Goal: Communication & Community: Answer question/provide support

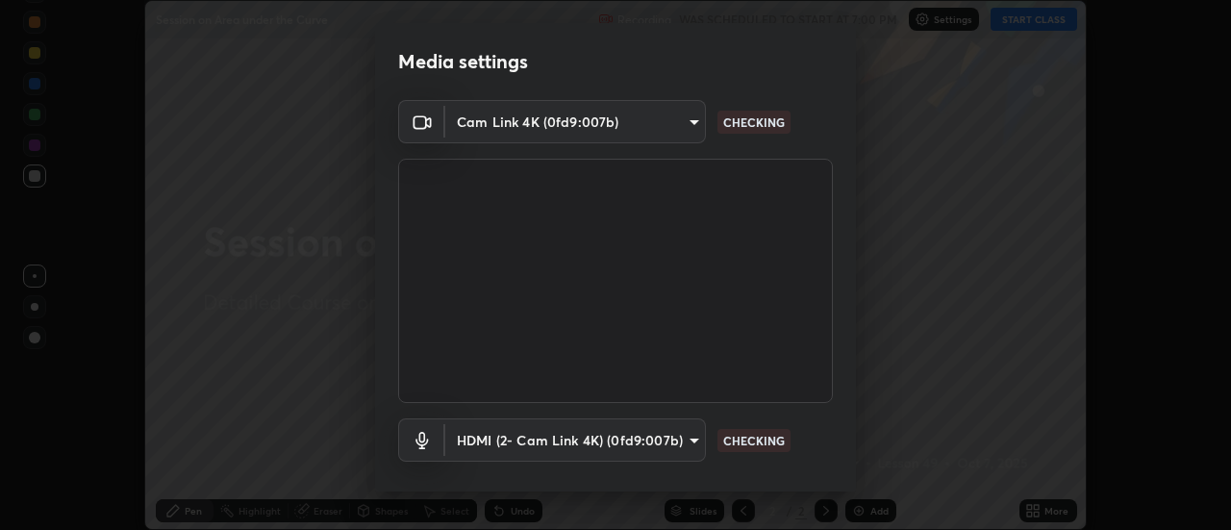
scroll to position [101, 0]
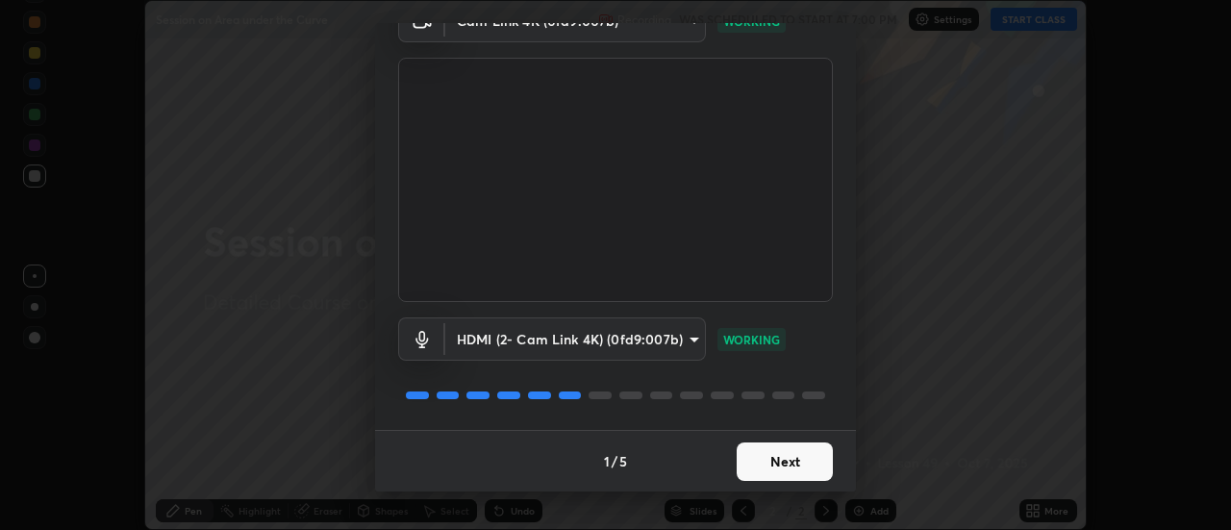
click at [797, 460] on button "Next" at bounding box center [784, 461] width 96 height 38
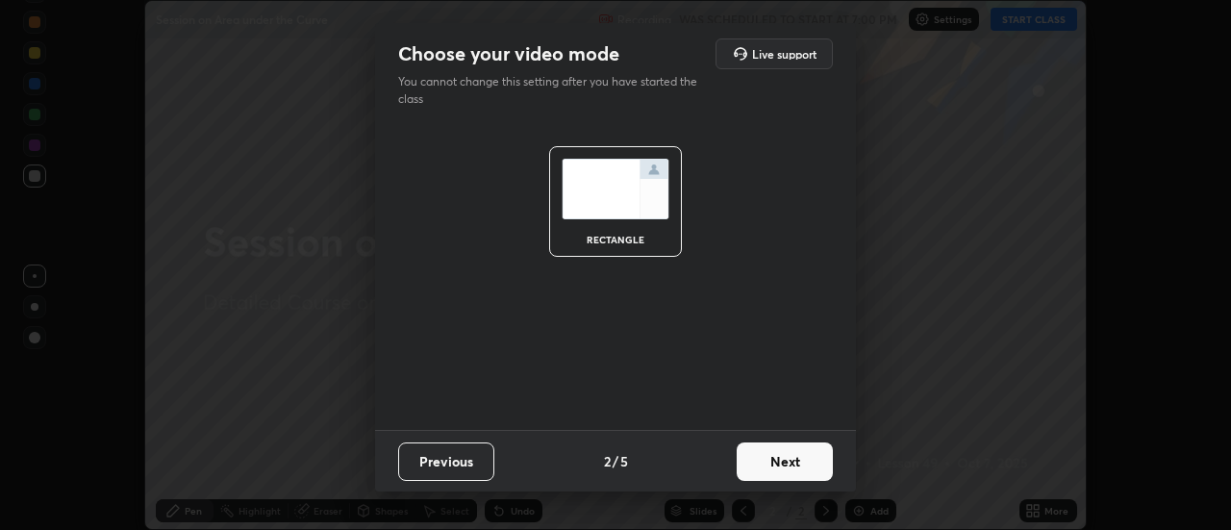
scroll to position [0, 0]
click at [796, 468] on button "Next" at bounding box center [784, 461] width 96 height 38
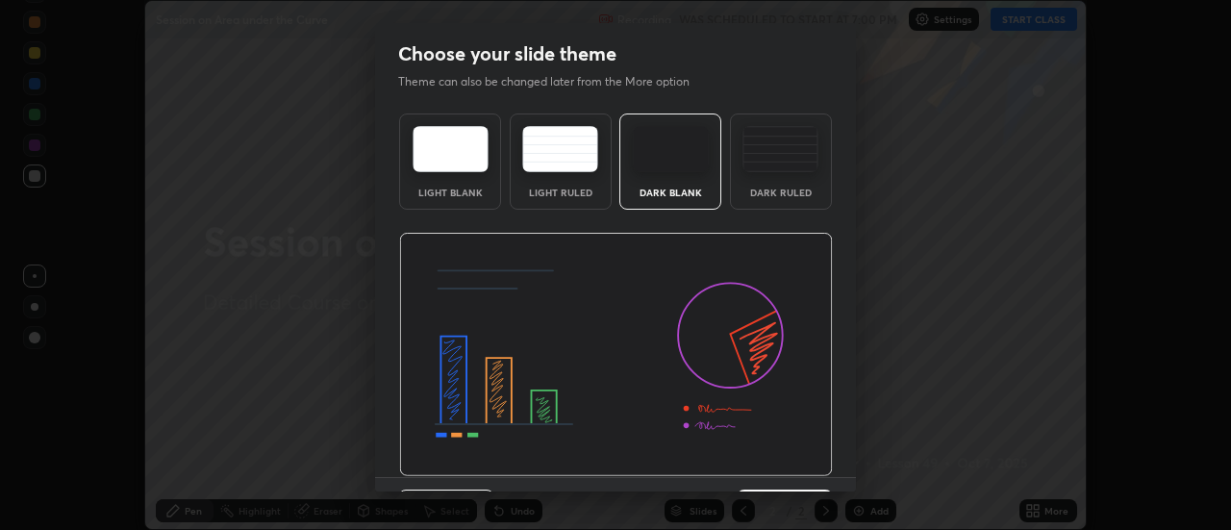
scroll to position [47, 0]
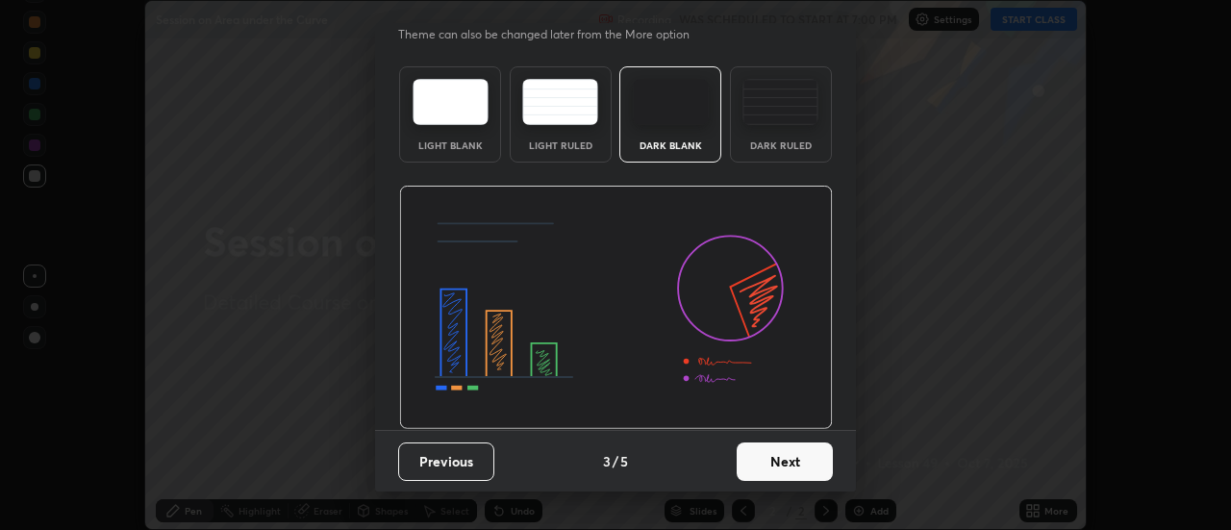
click at [791, 471] on button "Next" at bounding box center [784, 461] width 96 height 38
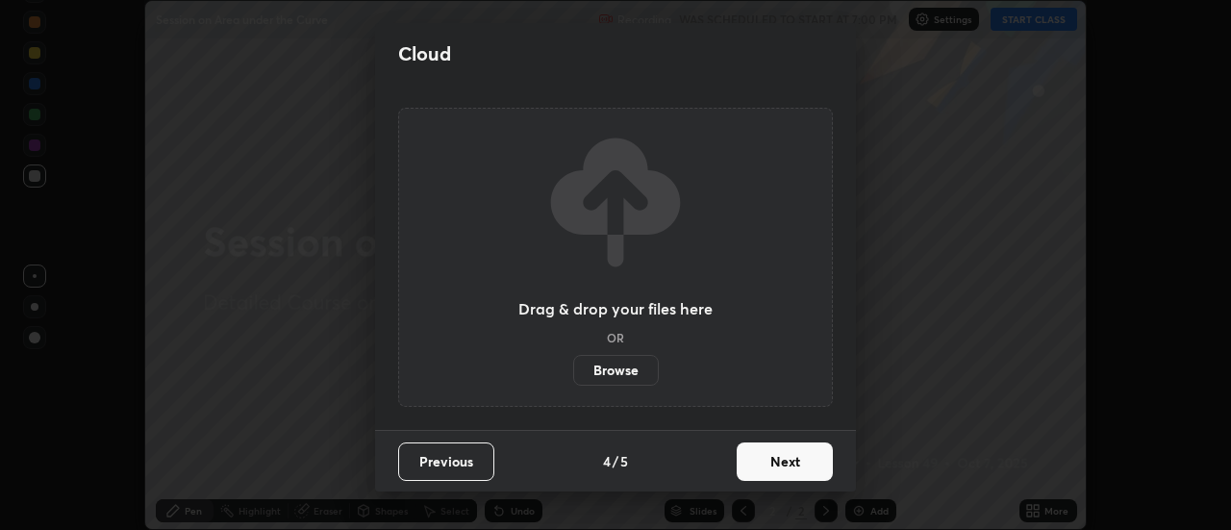
click at [792, 462] on button "Next" at bounding box center [784, 461] width 96 height 38
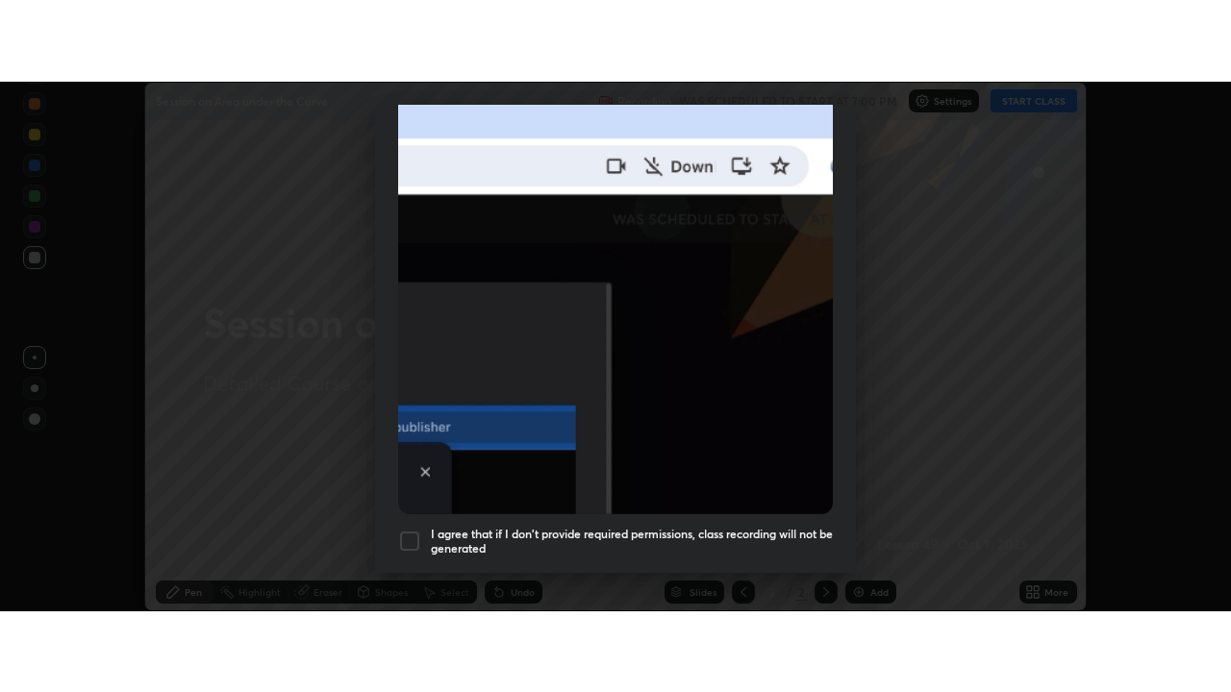
scroll to position [493, 0]
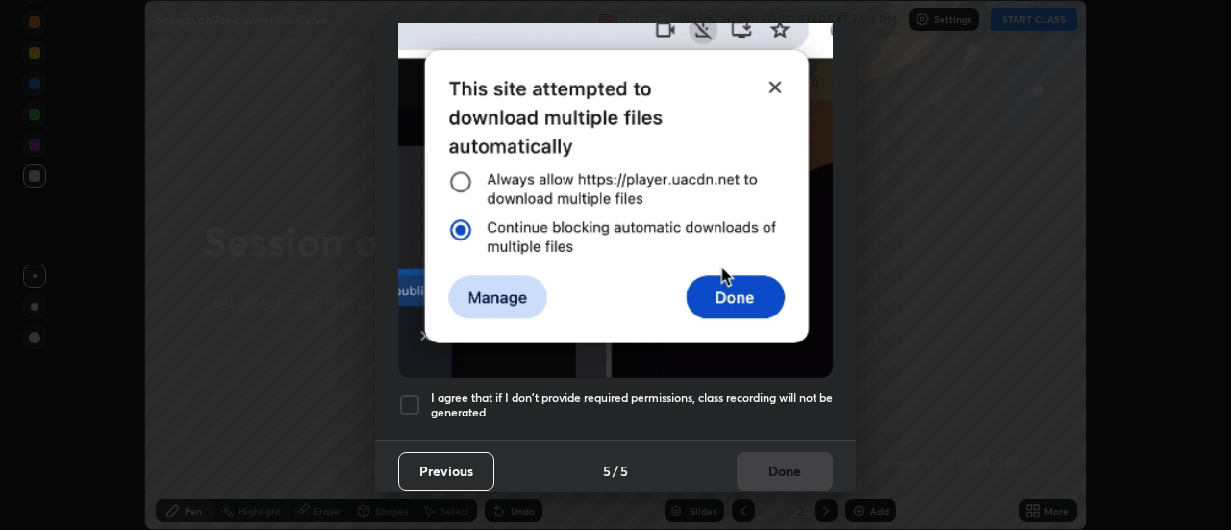
click at [413, 394] on div at bounding box center [409, 404] width 23 height 23
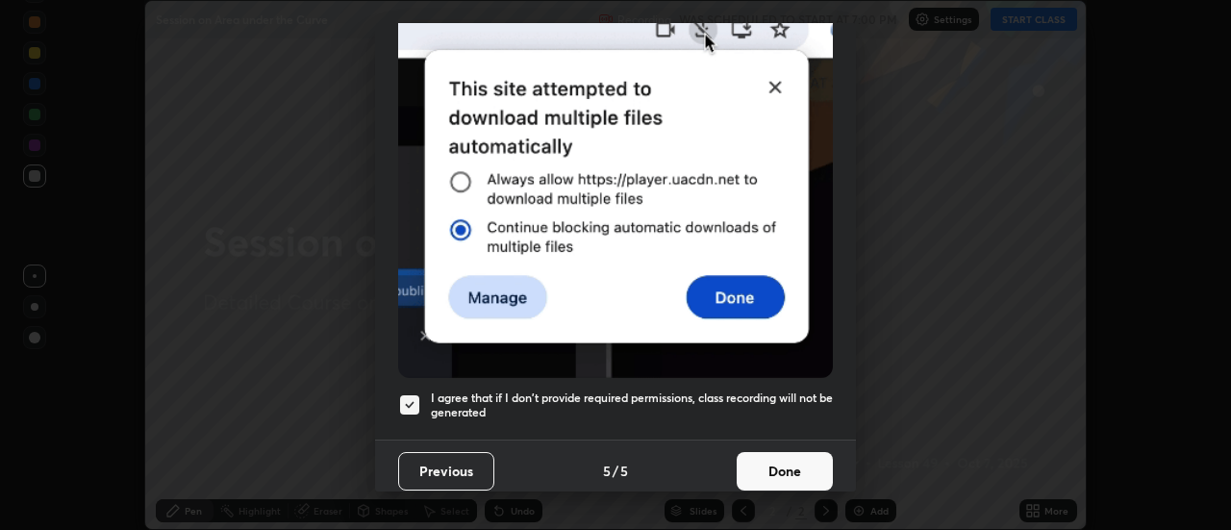
click at [792, 468] on button "Done" at bounding box center [784, 471] width 96 height 38
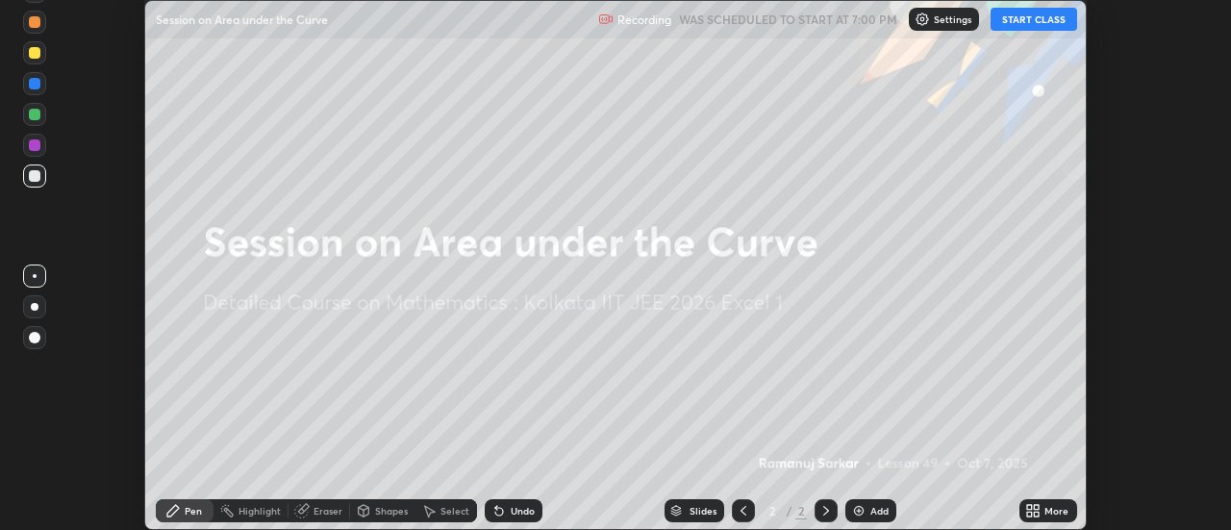
click at [1024, 22] on button "START CLASS" at bounding box center [1033, 19] width 87 height 23
click at [1029, 513] on icon at bounding box center [1029, 513] width 5 height 5
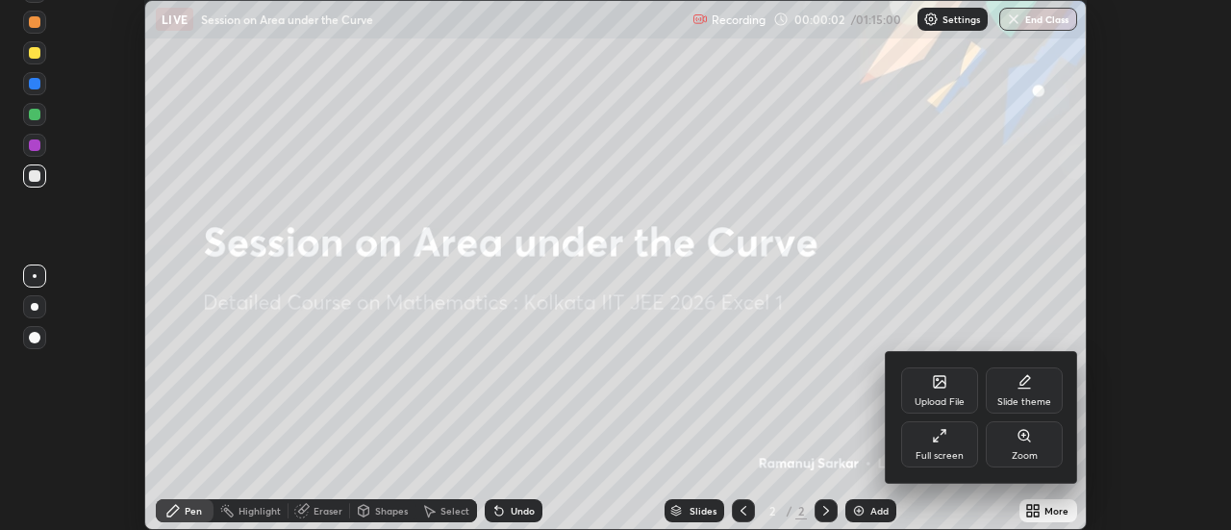
click at [947, 441] on div "Full screen" at bounding box center [939, 444] width 77 height 46
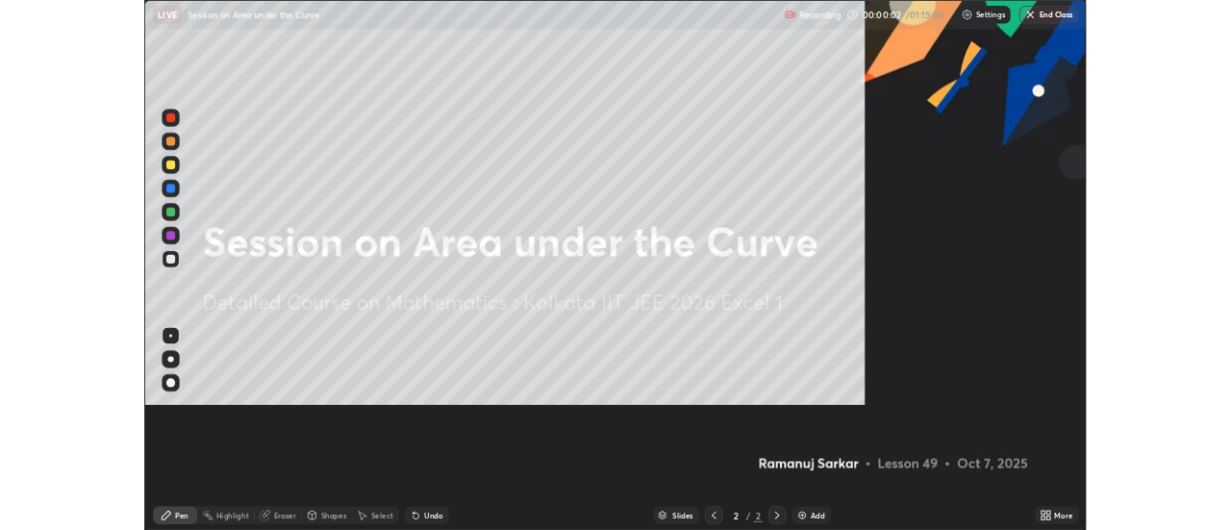
scroll to position [692, 1231]
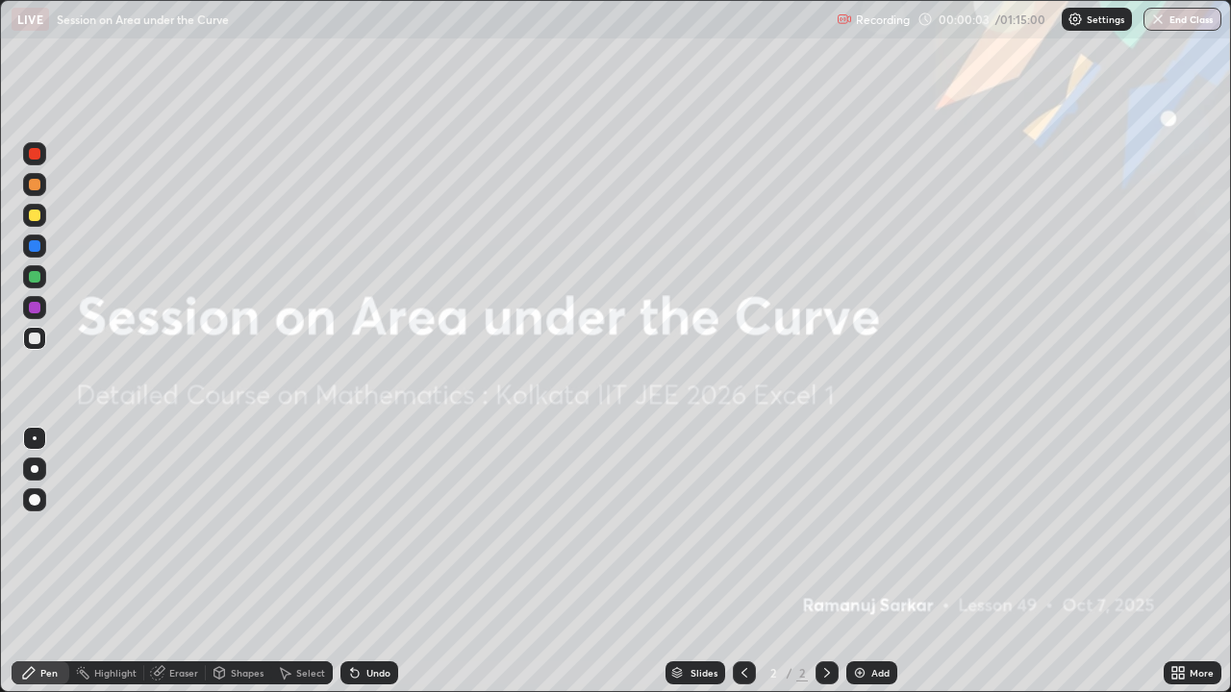
click at [816, 529] on div at bounding box center [826, 672] width 23 height 23
click at [868, 529] on div "Add" at bounding box center [871, 672] width 51 height 23
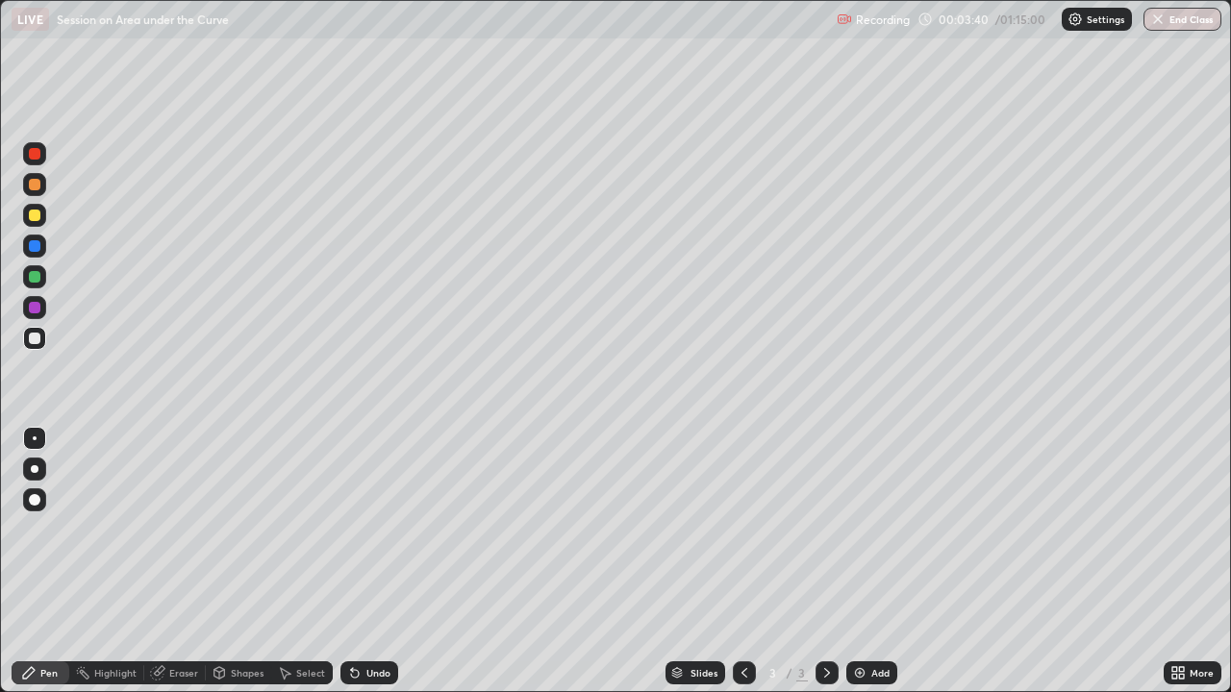
click at [361, 529] on div "Undo" at bounding box center [369, 672] width 58 height 23
click at [359, 529] on icon at bounding box center [354, 672] width 15 height 15
click at [285, 529] on icon at bounding box center [284, 672] width 15 height 15
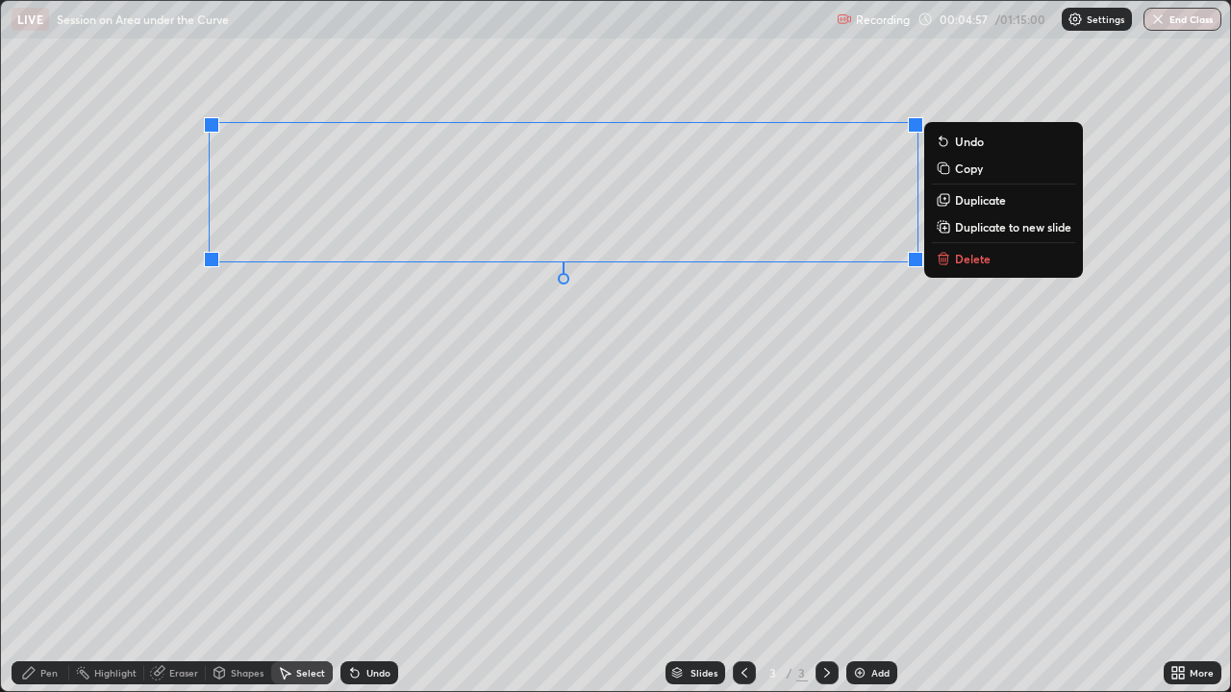
click at [939, 256] on icon at bounding box center [942, 260] width 9 height 9
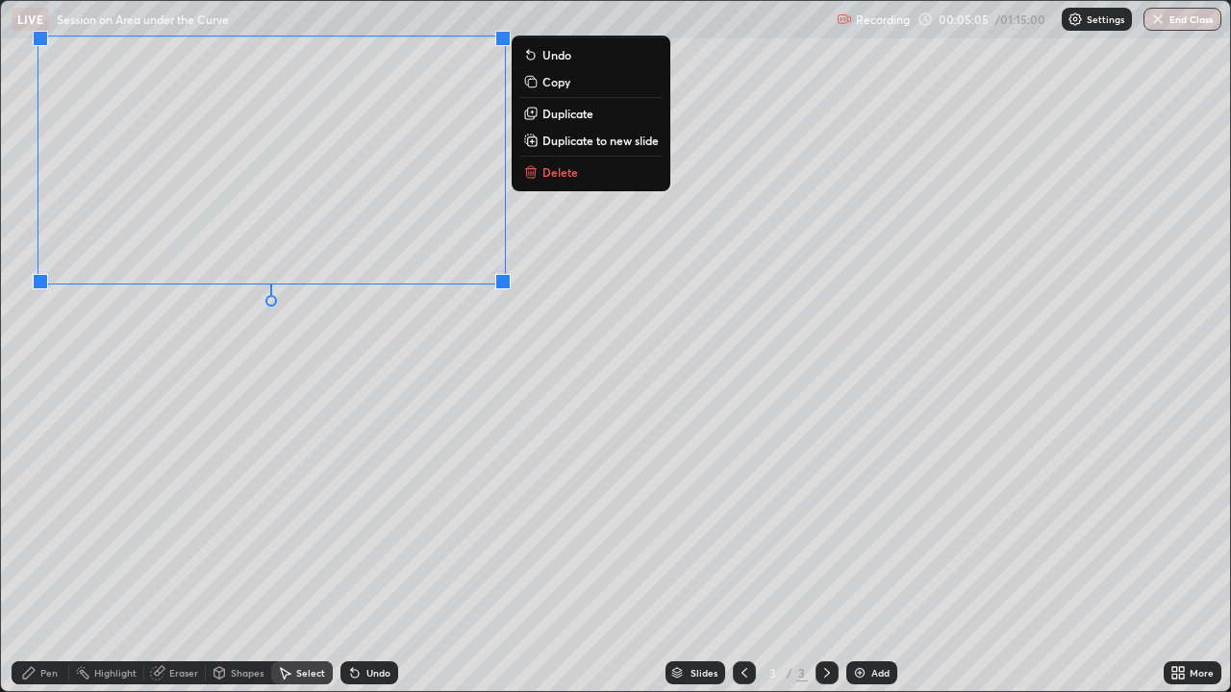
click at [543, 361] on div "0 ° Undo Copy Duplicate Duplicate to new slide Delete" at bounding box center [615, 346] width 1229 height 690
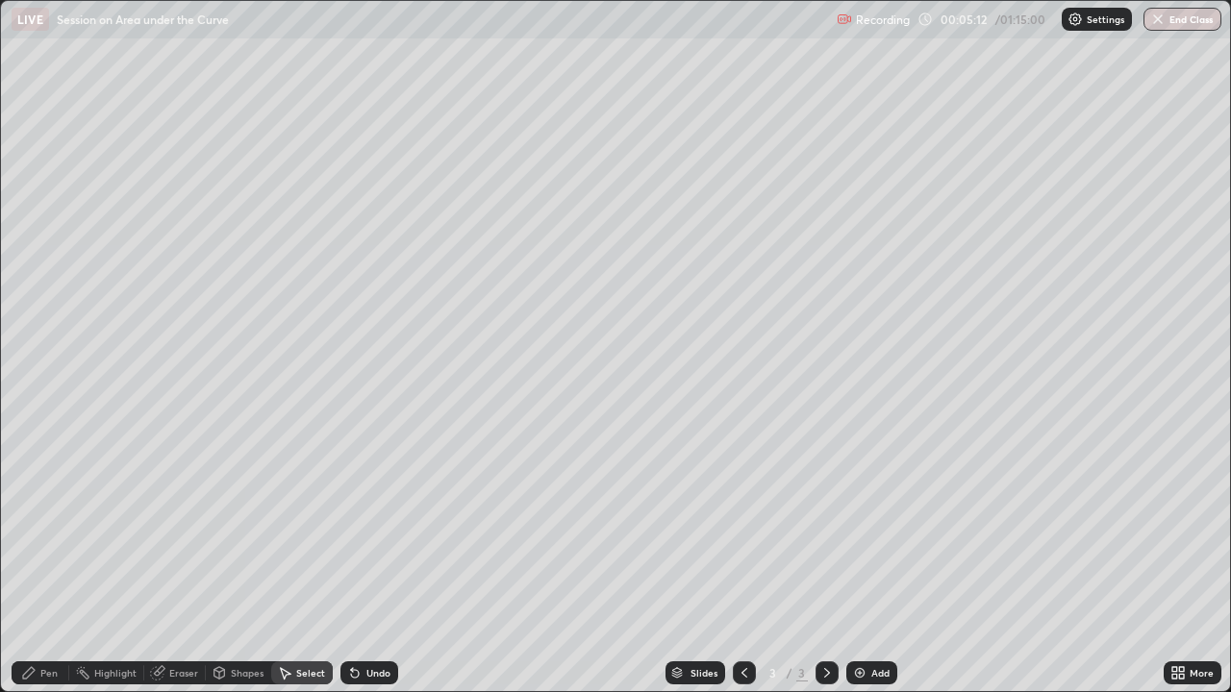
click at [53, 529] on div "Pen" at bounding box center [41, 672] width 58 height 23
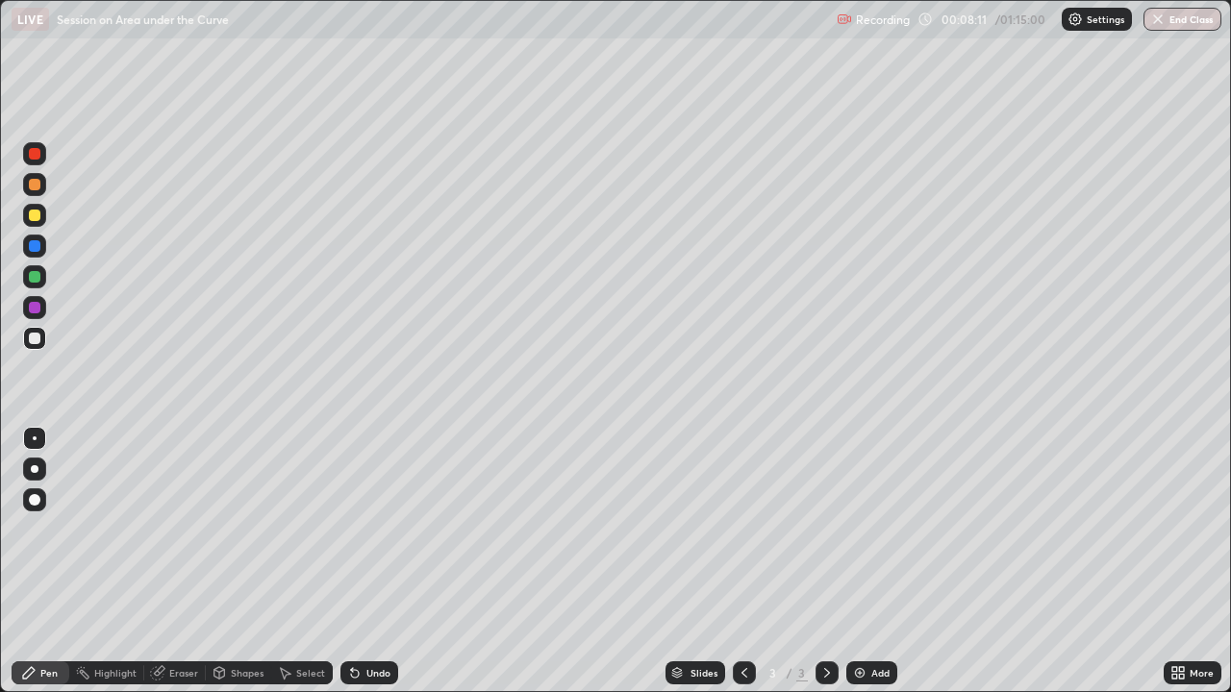
click at [37, 287] on div at bounding box center [34, 276] width 23 height 23
click at [37, 219] on div at bounding box center [35, 216] width 12 height 12
click at [372, 529] on div "Undo" at bounding box center [378, 673] width 24 height 10
click at [374, 529] on div "Undo" at bounding box center [378, 673] width 24 height 10
click at [372, 529] on div "Undo" at bounding box center [378, 673] width 24 height 10
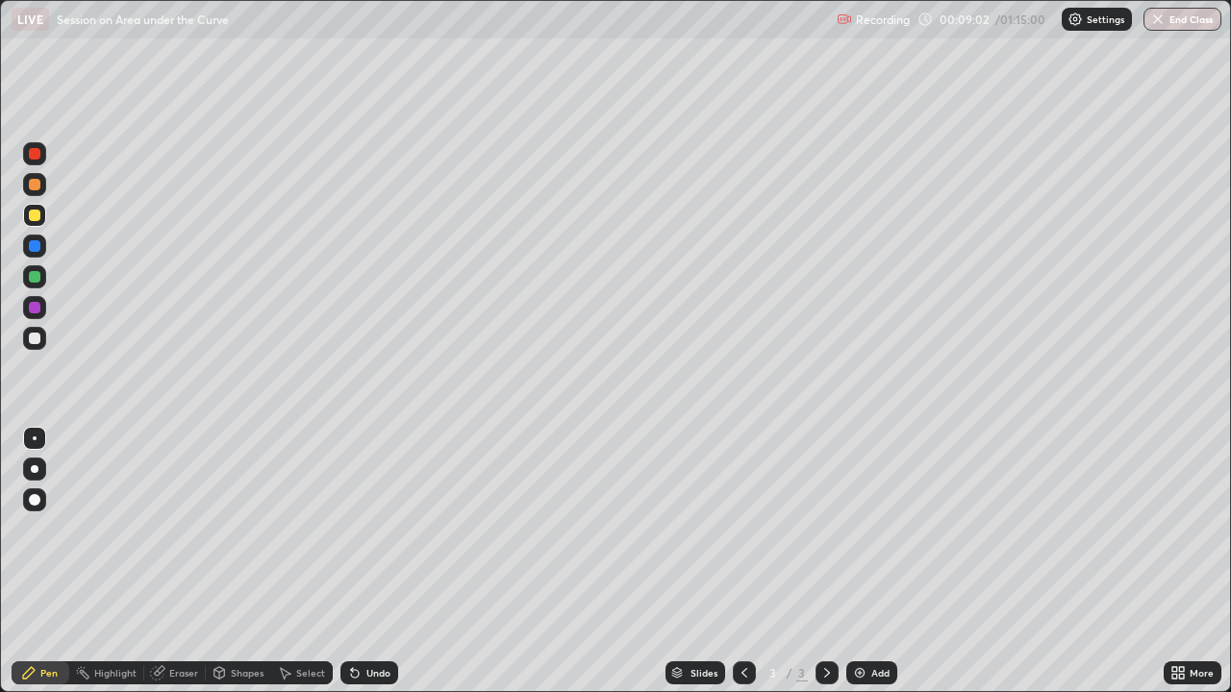
click at [372, 529] on div "Undo" at bounding box center [378, 673] width 24 height 10
click at [373, 529] on div "Undo" at bounding box center [378, 673] width 24 height 10
click at [374, 529] on div "Undo" at bounding box center [378, 673] width 24 height 10
click at [373, 529] on div "Undo" at bounding box center [378, 673] width 24 height 10
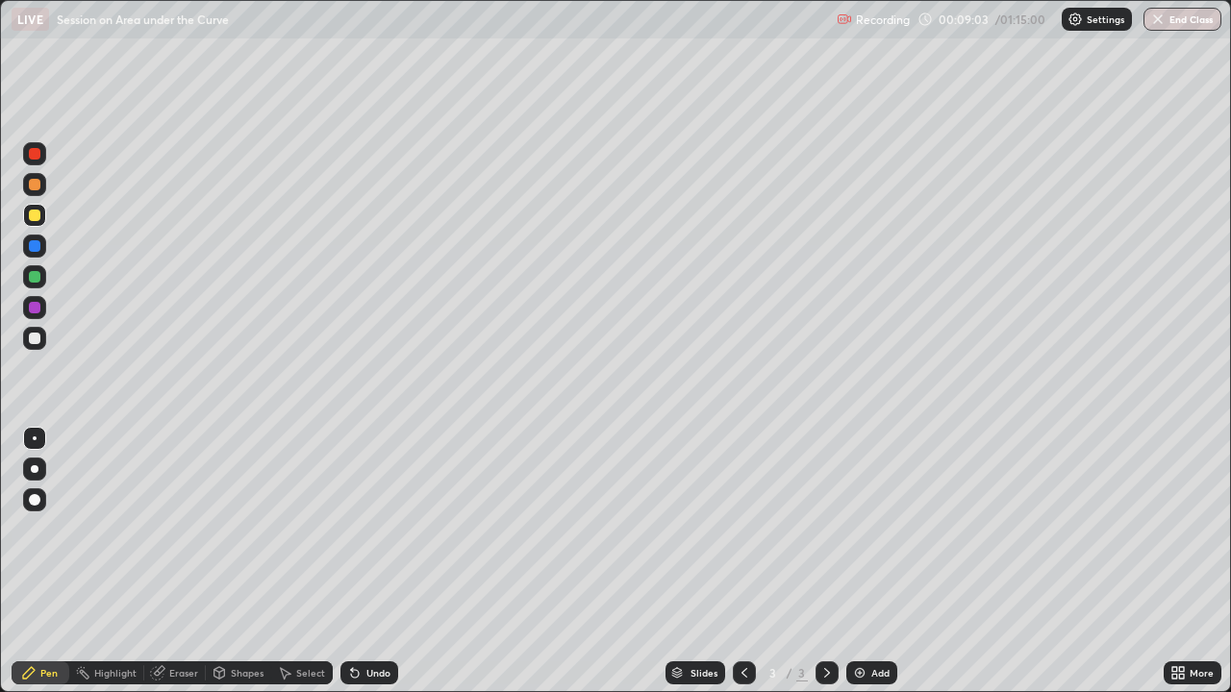
click at [373, 529] on div "Undo" at bounding box center [378, 673] width 24 height 10
click at [372, 529] on div "Undo" at bounding box center [369, 672] width 58 height 23
click at [370, 529] on div "Undo" at bounding box center [369, 672] width 58 height 23
click at [369, 529] on div "Undo" at bounding box center [369, 672] width 58 height 23
click at [367, 529] on div "Undo" at bounding box center [369, 672] width 58 height 23
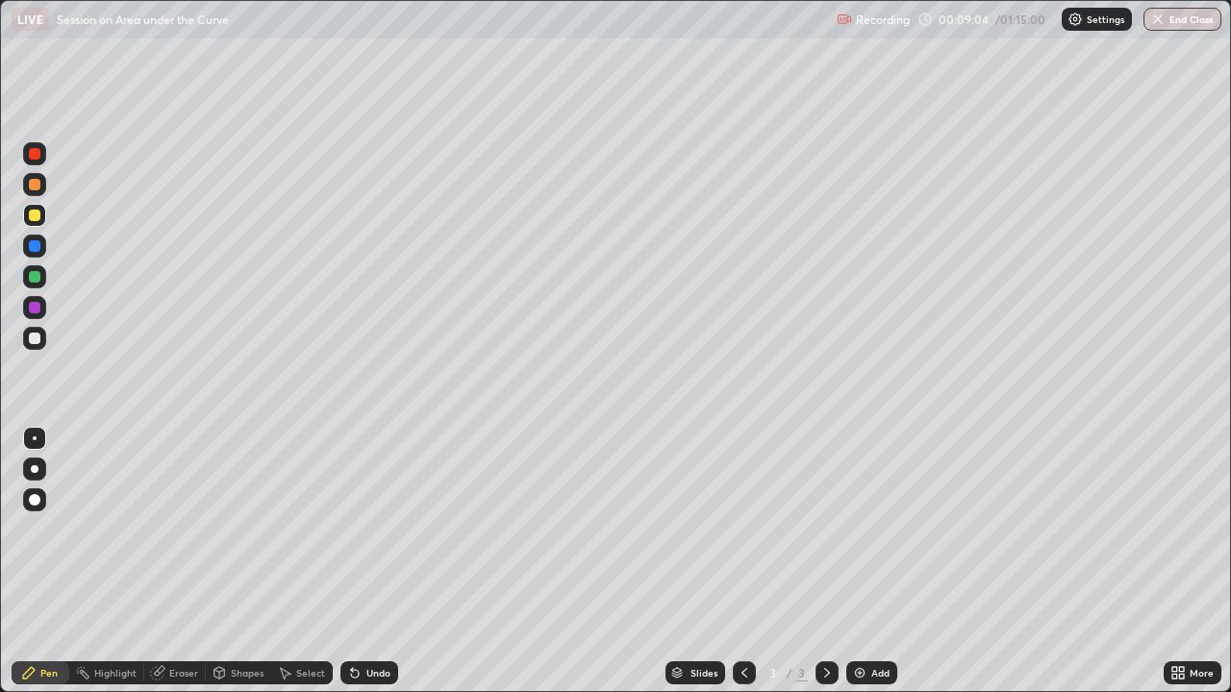
click at [367, 529] on div "Undo" at bounding box center [369, 672] width 58 height 23
click at [366, 529] on div "Undo" at bounding box center [369, 672] width 58 height 23
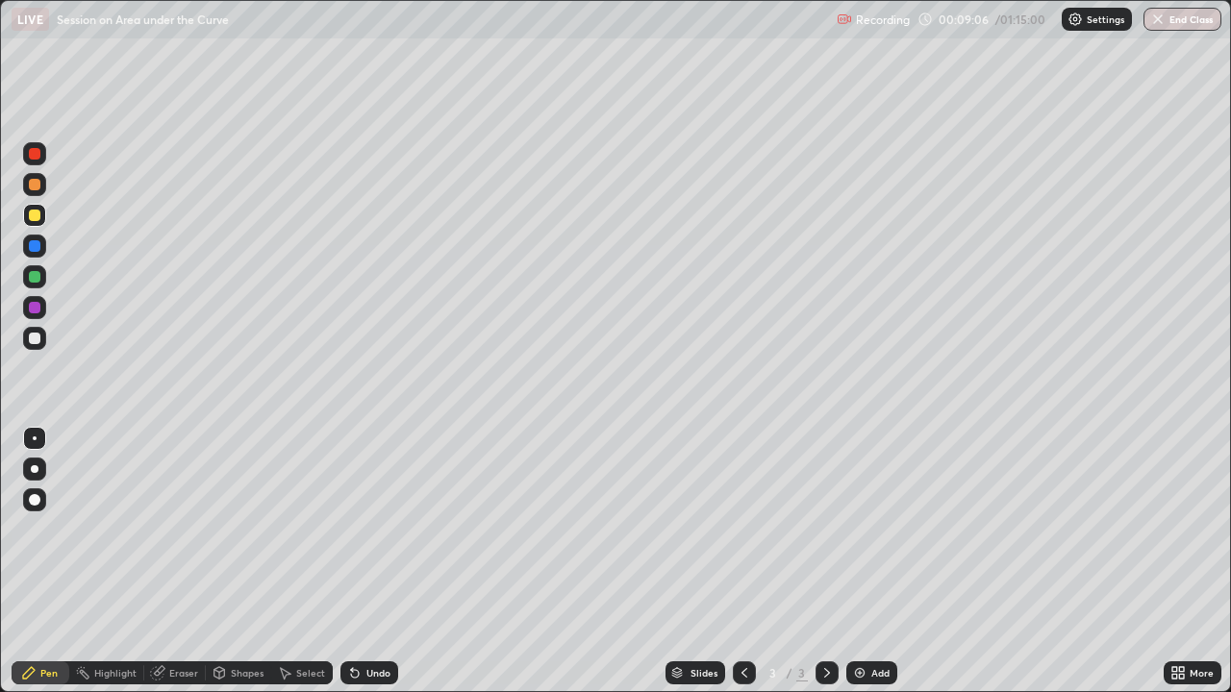
click at [368, 529] on div "Undo" at bounding box center [369, 672] width 58 height 23
click at [27, 309] on div at bounding box center [34, 307] width 23 height 23
click at [37, 275] on div at bounding box center [35, 277] width 12 height 12
click at [301, 529] on div "Select" at bounding box center [310, 673] width 29 height 10
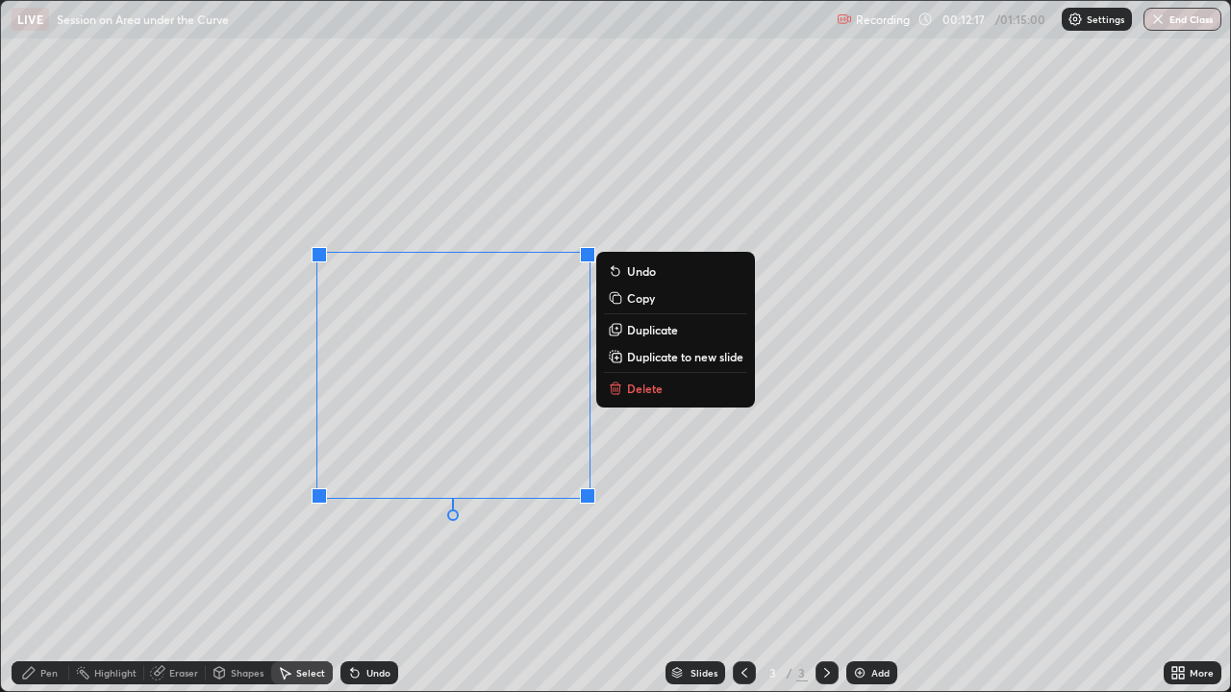
click at [552, 206] on div "0 ° Undo Copy Duplicate Duplicate to new slide Delete" at bounding box center [615, 346] width 1229 height 690
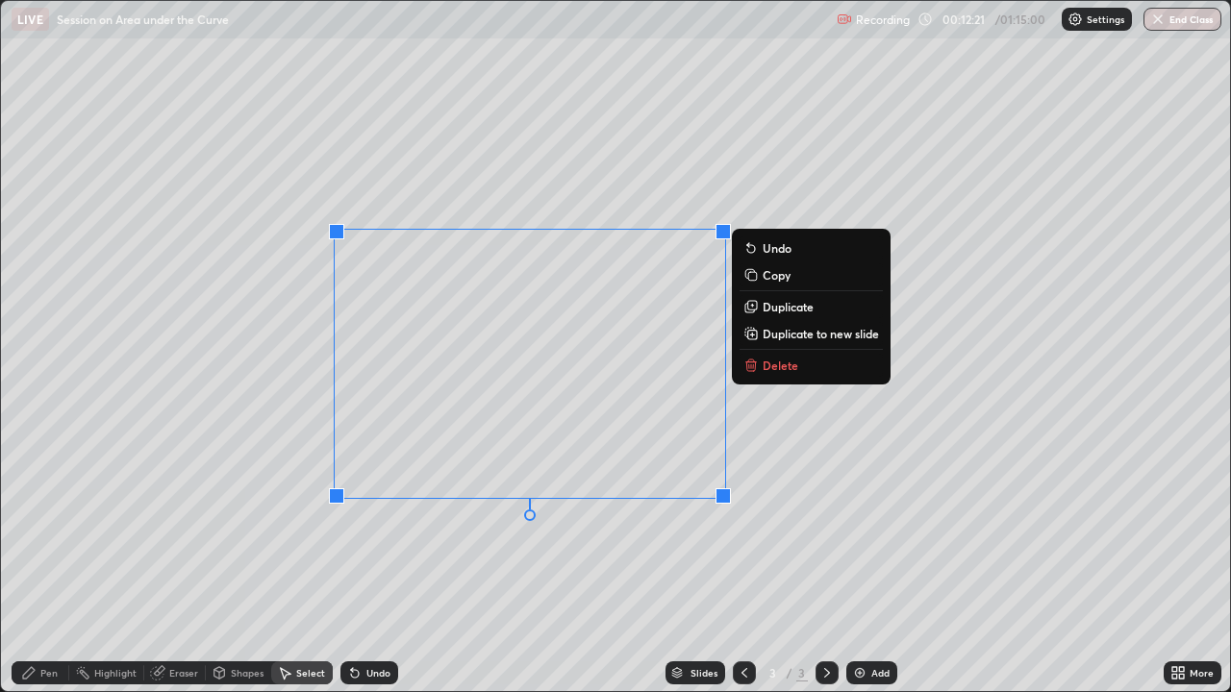
click at [432, 285] on div "0 ° Undo Copy Duplicate Duplicate to new slide Delete" at bounding box center [615, 346] width 1229 height 690
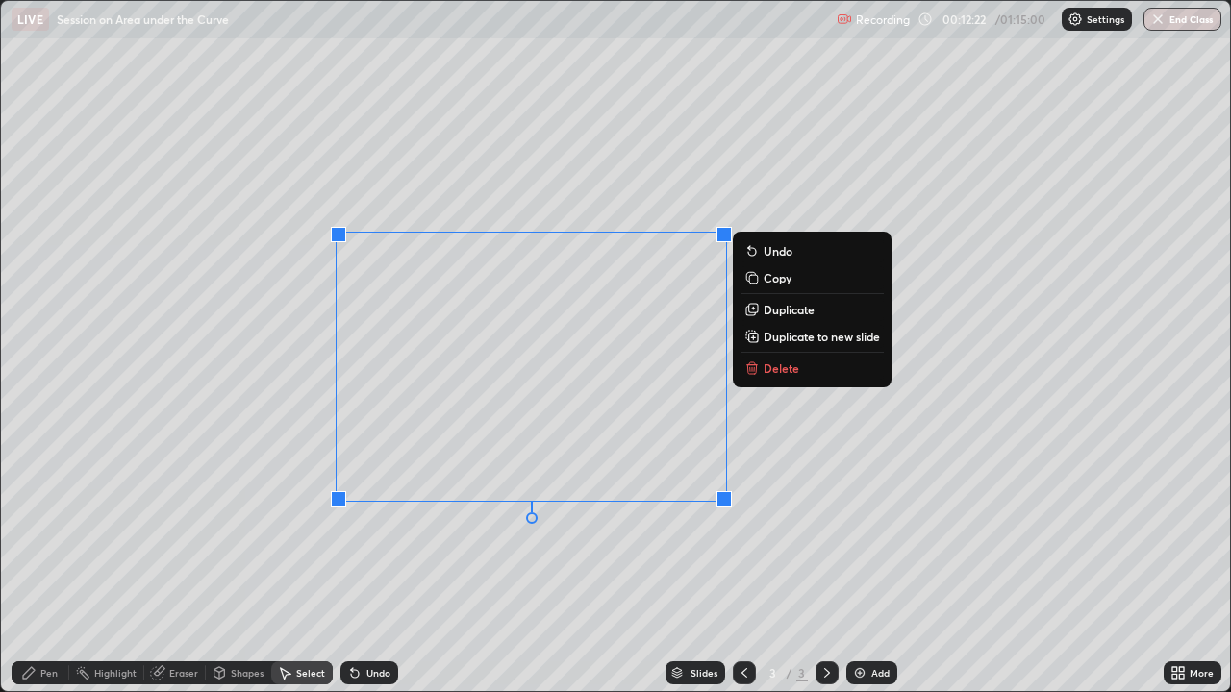
click at [695, 529] on div "0 ° Undo Copy Duplicate Duplicate to new slide Delete" at bounding box center [615, 346] width 1229 height 690
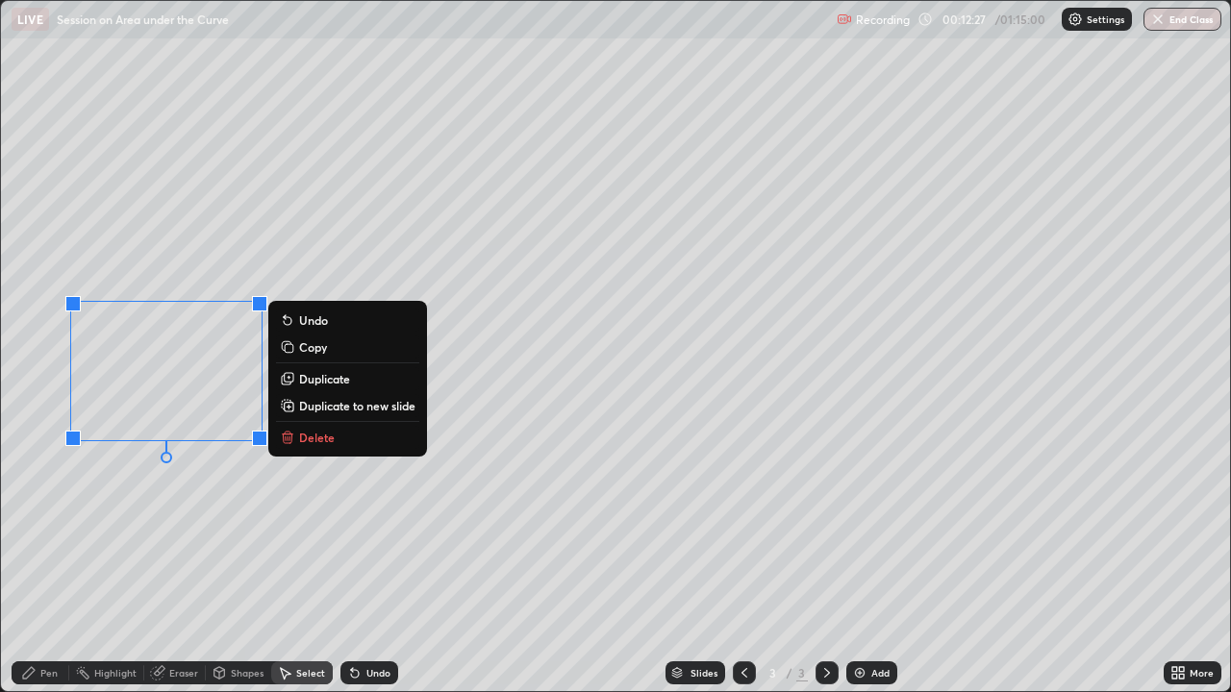
click at [292, 489] on div "0 ° Undo Copy Duplicate Duplicate to new slide Delete" at bounding box center [615, 346] width 1229 height 690
click at [313, 350] on p "Copy" at bounding box center [324, 346] width 28 height 15
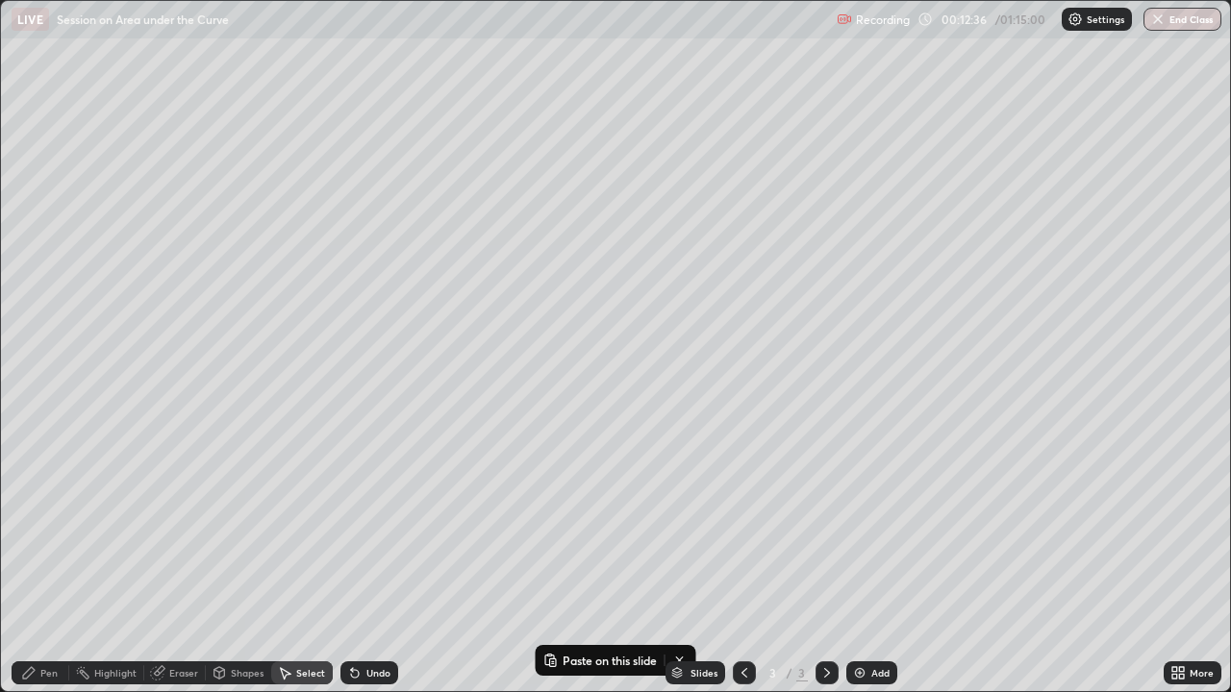
click at [865, 529] on div "Add" at bounding box center [871, 672] width 51 height 23
click at [254, 96] on div "0 ° Undo Copy Paste here Duplicate Duplicate to new slide Delete" at bounding box center [615, 346] width 1229 height 690
click at [350, 150] on p "Paste here" at bounding box center [343, 148] width 57 height 15
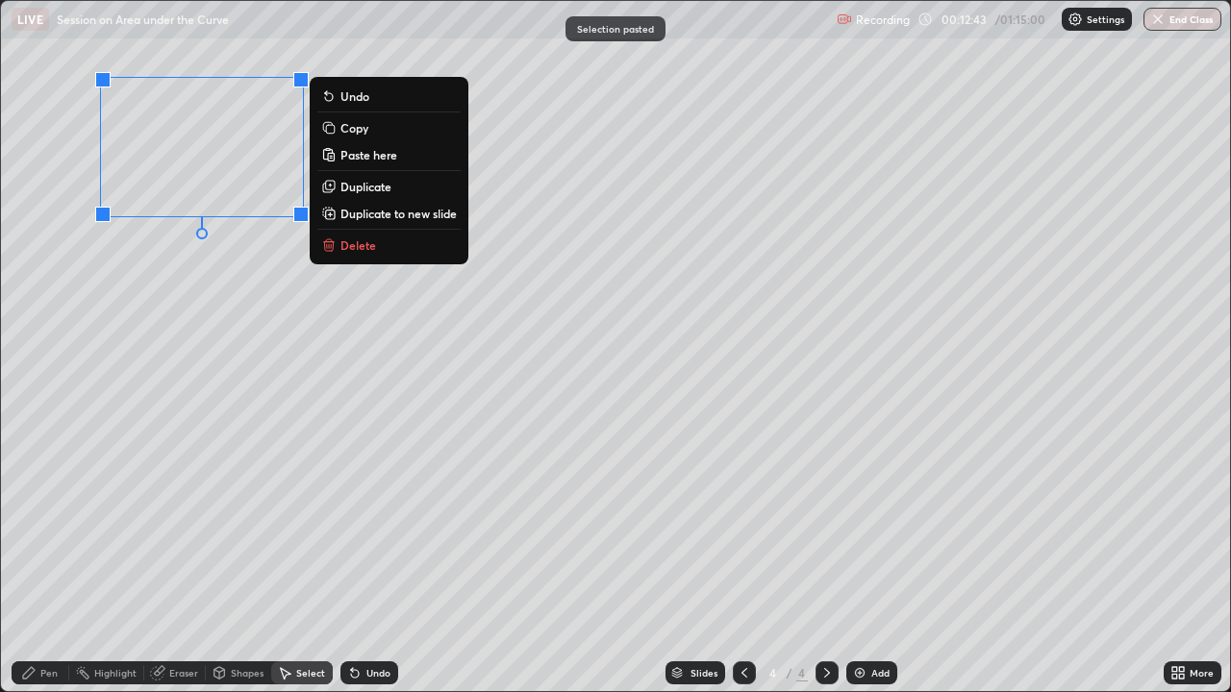
click at [196, 274] on div "0 ° Undo Copy Paste here Duplicate Duplicate to new slide Delete" at bounding box center [615, 346] width 1229 height 690
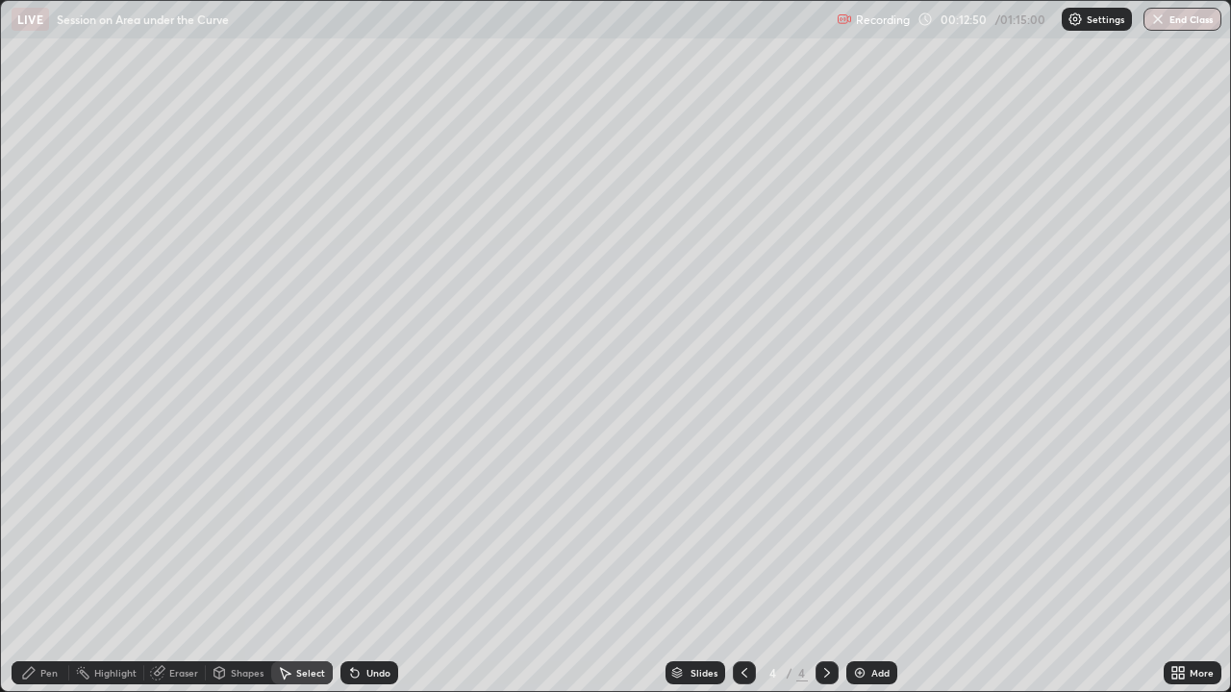
click at [740, 529] on div at bounding box center [744, 672] width 23 height 23
click at [823, 529] on icon at bounding box center [826, 672] width 15 height 15
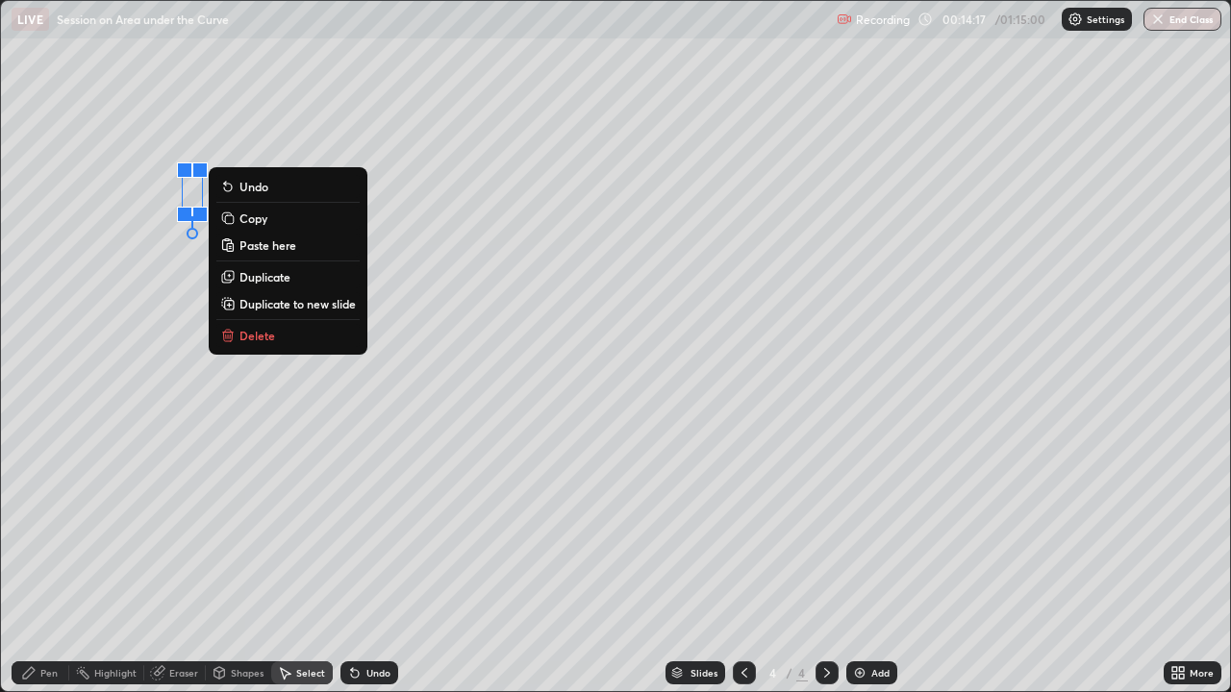
click at [158, 376] on div "0 ° Undo Copy Paste here Duplicate Duplicate to new slide Delete" at bounding box center [615, 346] width 1229 height 690
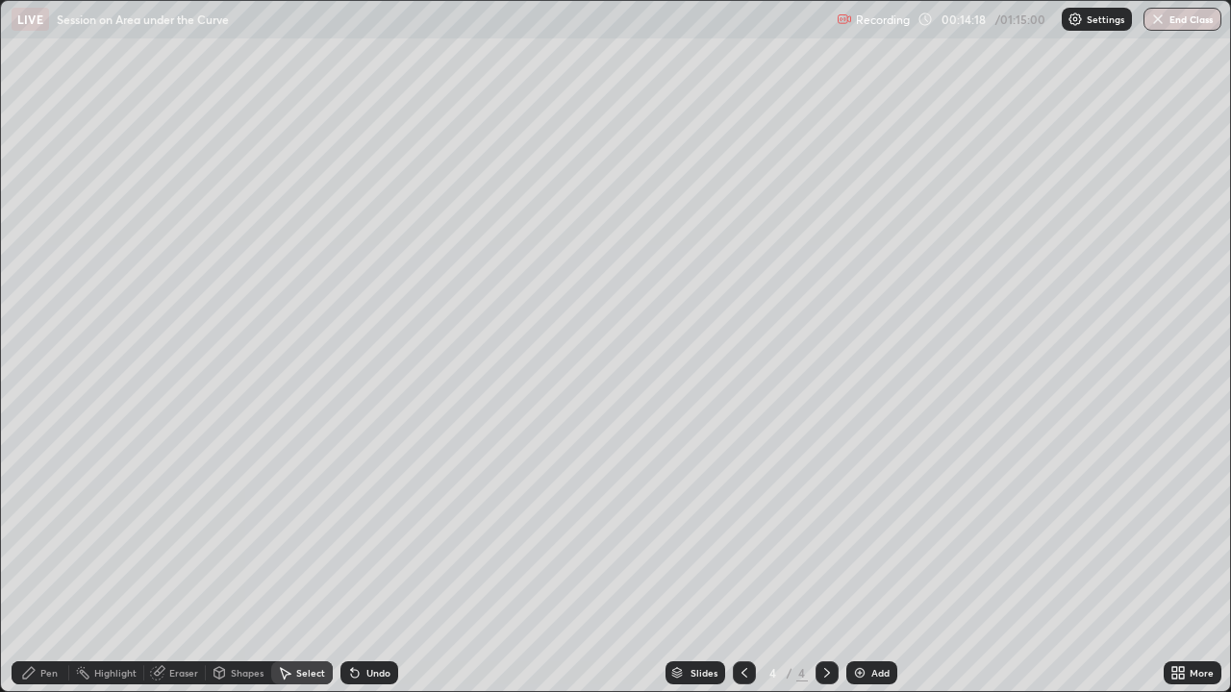
click at [49, 529] on div "Pen" at bounding box center [41, 672] width 58 height 23
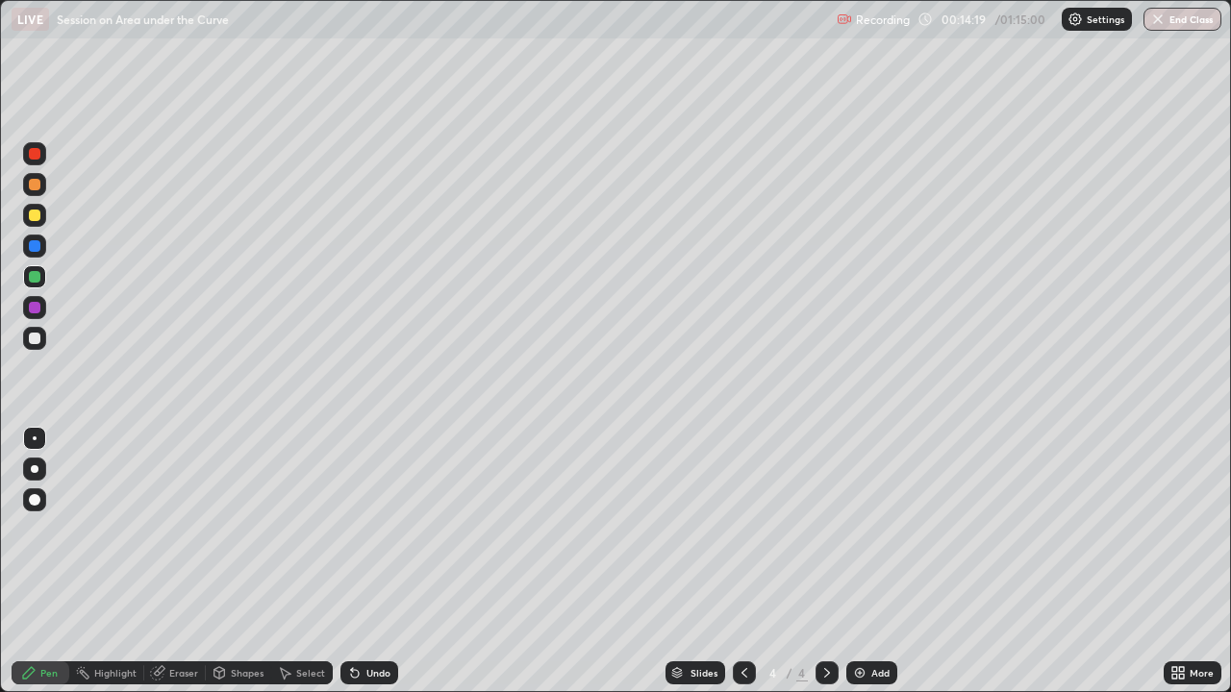
click at [34, 477] on div at bounding box center [34, 469] width 23 height 23
click at [39, 278] on div at bounding box center [35, 277] width 12 height 12
click at [38, 220] on div at bounding box center [34, 215] width 23 height 23
click at [37, 275] on div at bounding box center [35, 277] width 12 height 12
click at [36, 187] on div at bounding box center [35, 185] width 12 height 12
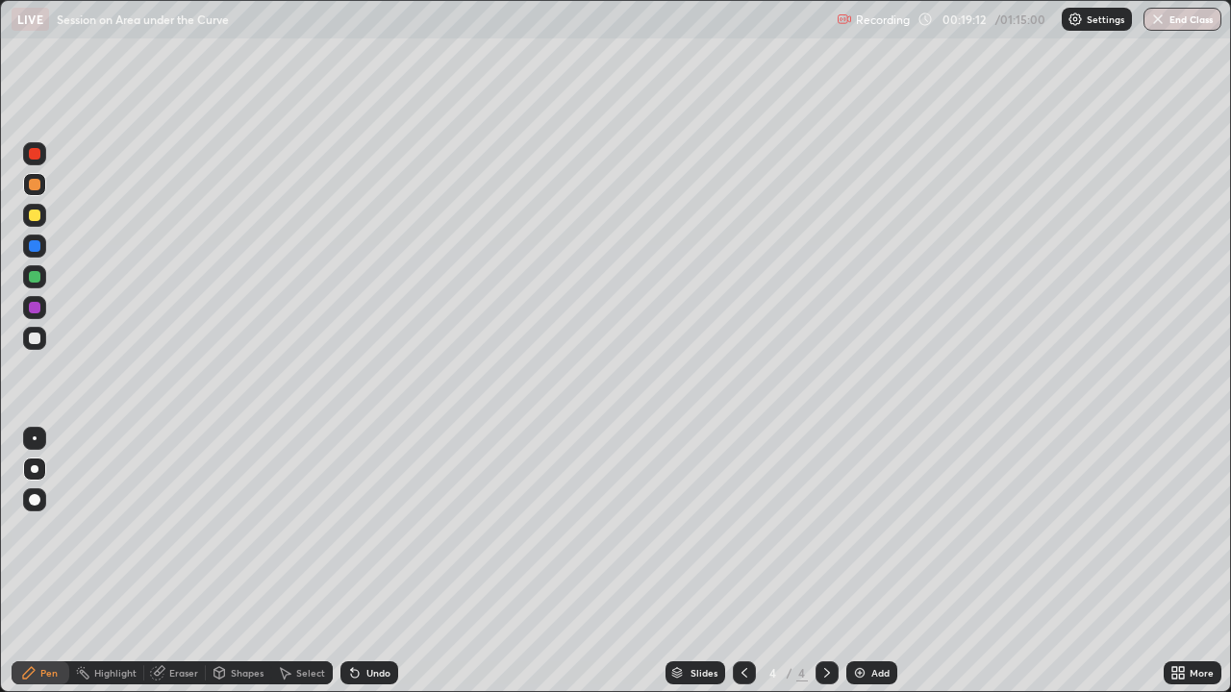
click at [394, 529] on div "Undo" at bounding box center [369, 672] width 58 height 23
click at [392, 529] on div "Undo" at bounding box center [369, 672] width 58 height 23
click at [391, 529] on div "Undo" at bounding box center [369, 672] width 58 height 23
click at [303, 529] on div "Select" at bounding box center [302, 672] width 62 height 23
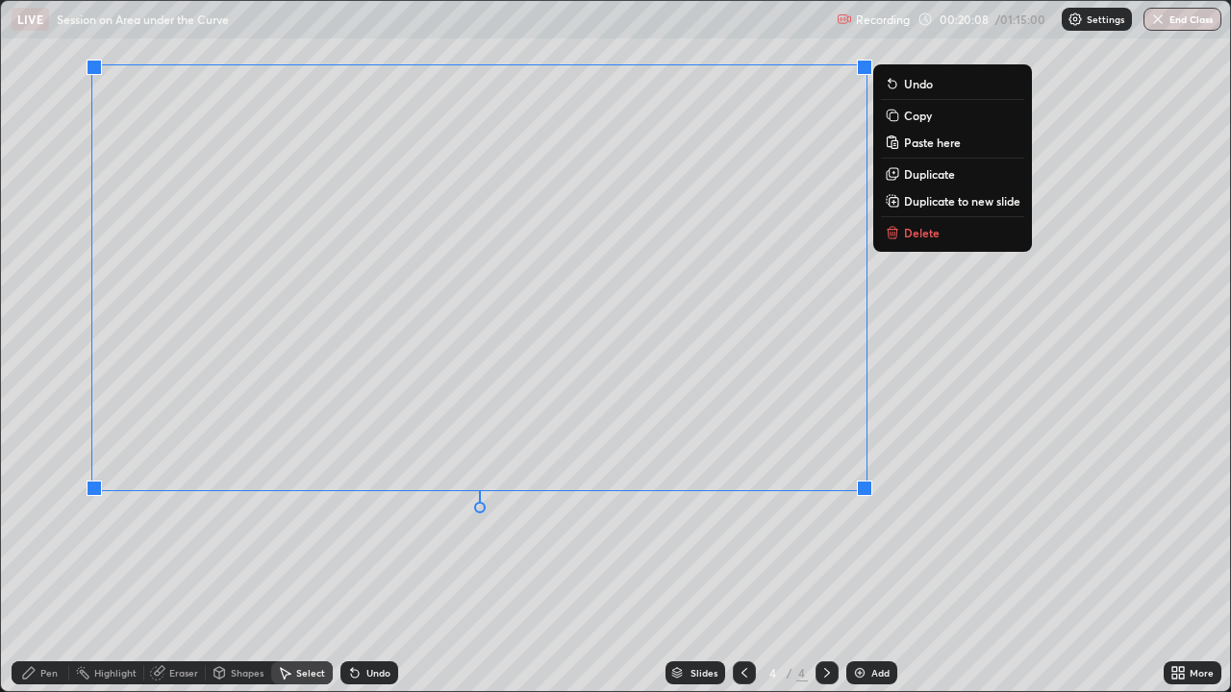
click at [962, 491] on div "0 ° Undo Copy Paste here Duplicate Duplicate to new slide Delete" at bounding box center [615, 346] width 1229 height 690
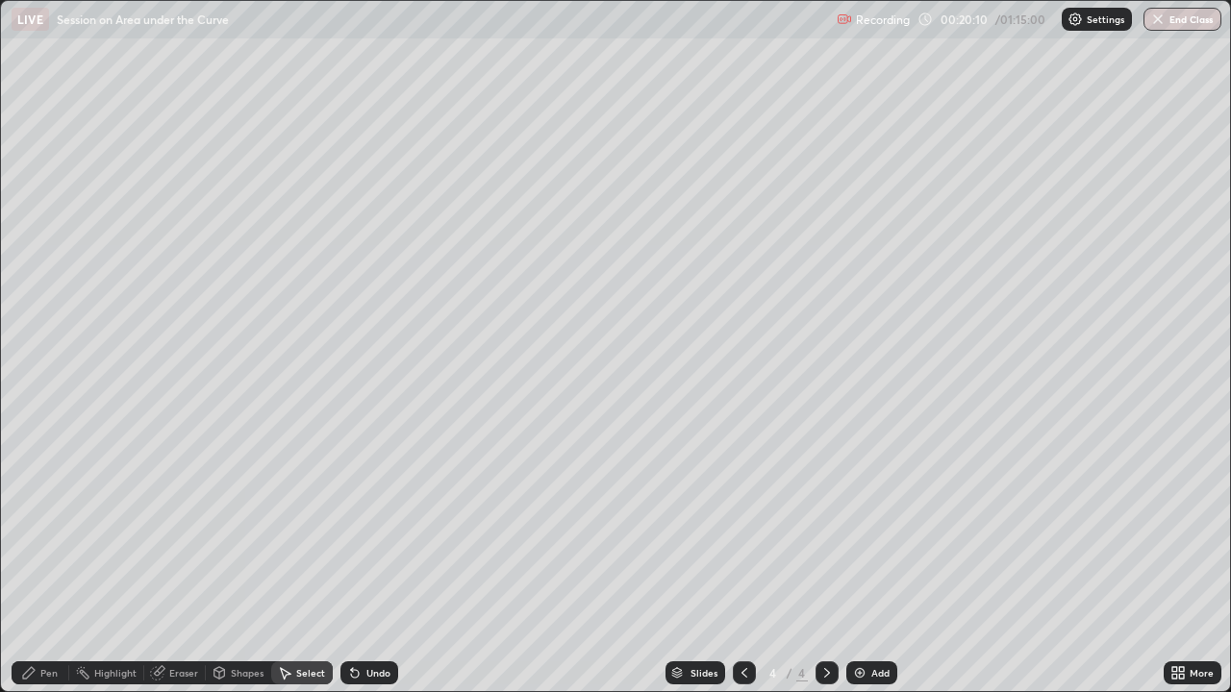
click at [48, 529] on div "Pen" at bounding box center [48, 673] width 17 height 10
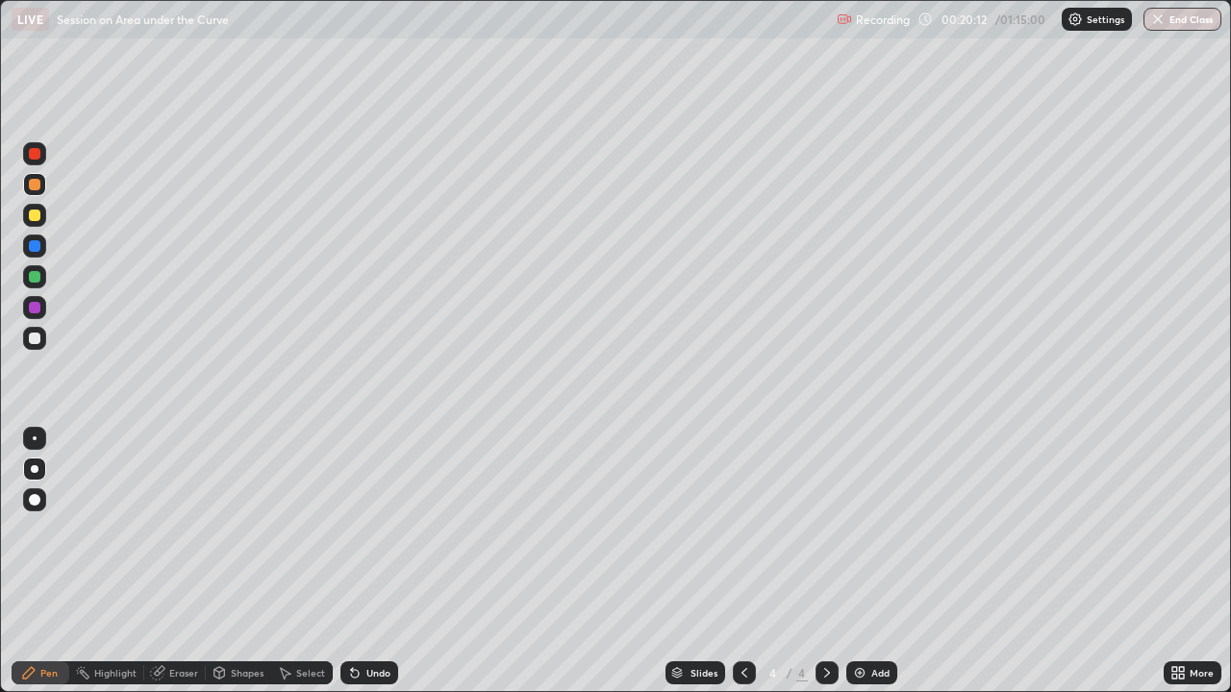
click at [37, 216] on div at bounding box center [35, 216] width 12 height 12
click at [34, 307] on div at bounding box center [35, 308] width 12 height 12
click at [743, 529] on icon at bounding box center [743, 672] width 15 height 15
click at [33, 185] on div at bounding box center [35, 185] width 12 height 12
click at [366, 529] on div "Undo" at bounding box center [378, 673] width 24 height 10
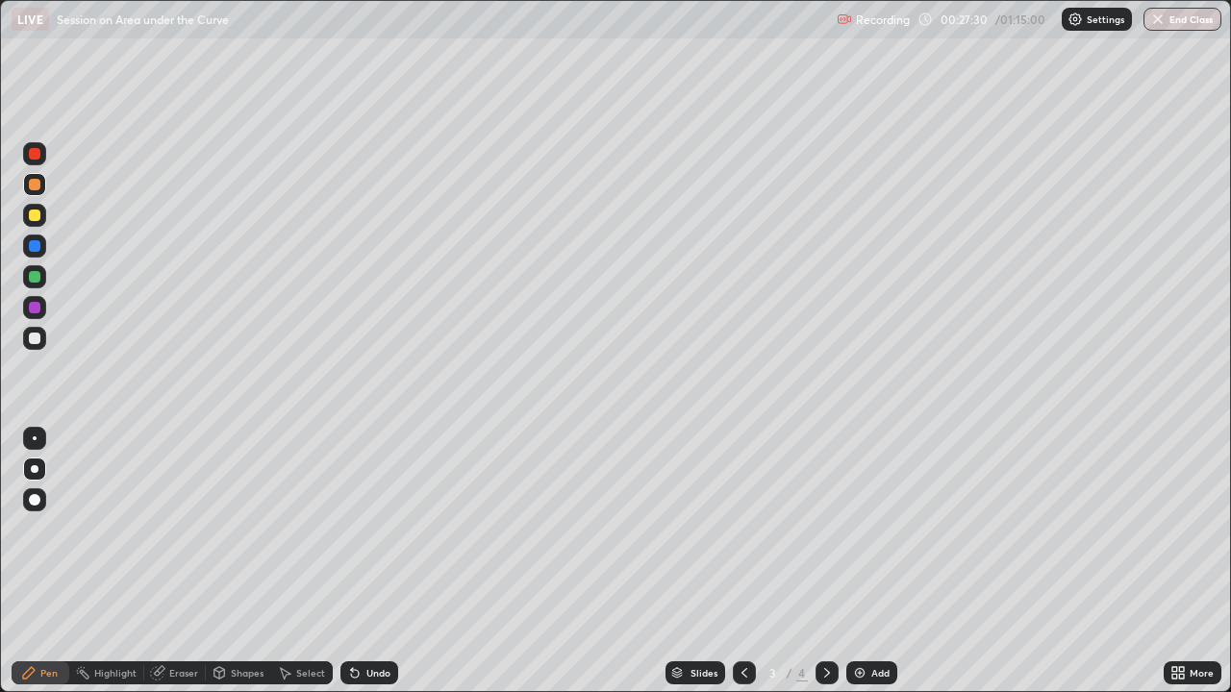
click at [367, 529] on div "Undo" at bounding box center [369, 672] width 58 height 23
click at [371, 529] on div "Undo" at bounding box center [369, 672] width 58 height 23
click at [30, 342] on div at bounding box center [35, 339] width 12 height 12
click at [364, 529] on div "Undo" at bounding box center [369, 672] width 58 height 23
click at [354, 529] on icon at bounding box center [355, 674] width 8 height 8
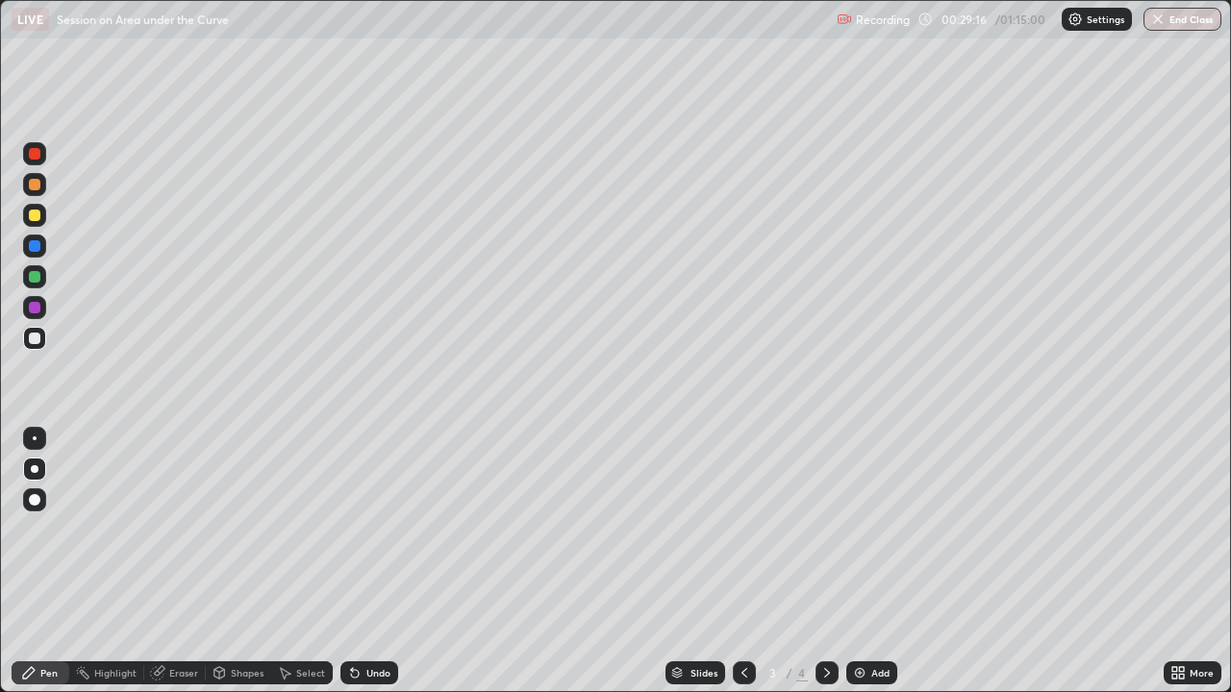
click at [876, 529] on div "Add" at bounding box center [871, 672] width 51 height 23
click at [33, 215] on div at bounding box center [35, 216] width 12 height 12
click at [380, 529] on div "Undo" at bounding box center [369, 672] width 58 height 23
click at [739, 529] on icon at bounding box center [743, 672] width 15 height 15
click at [833, 529] on div at bounding box center [826, 672] width 23 height 23
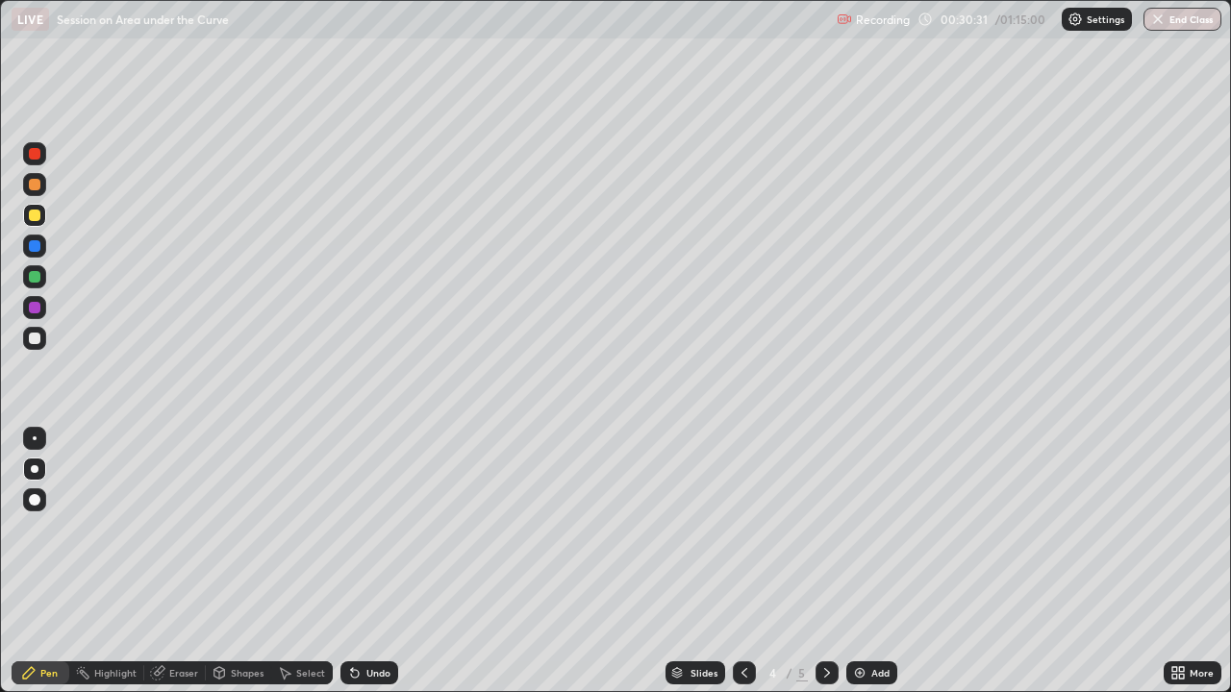
click at [744, 529] on icon at bounding box center [743, 672] width 15 height 15
click at [827, 529] on icon at bounding box center [826, 672] width 15 height 15
click at [824, 529] on icon at bounding box center [826, 672] width 15 height 15
click at [742, 529] on icon at bounding box center [743, 672] width 15 height 15
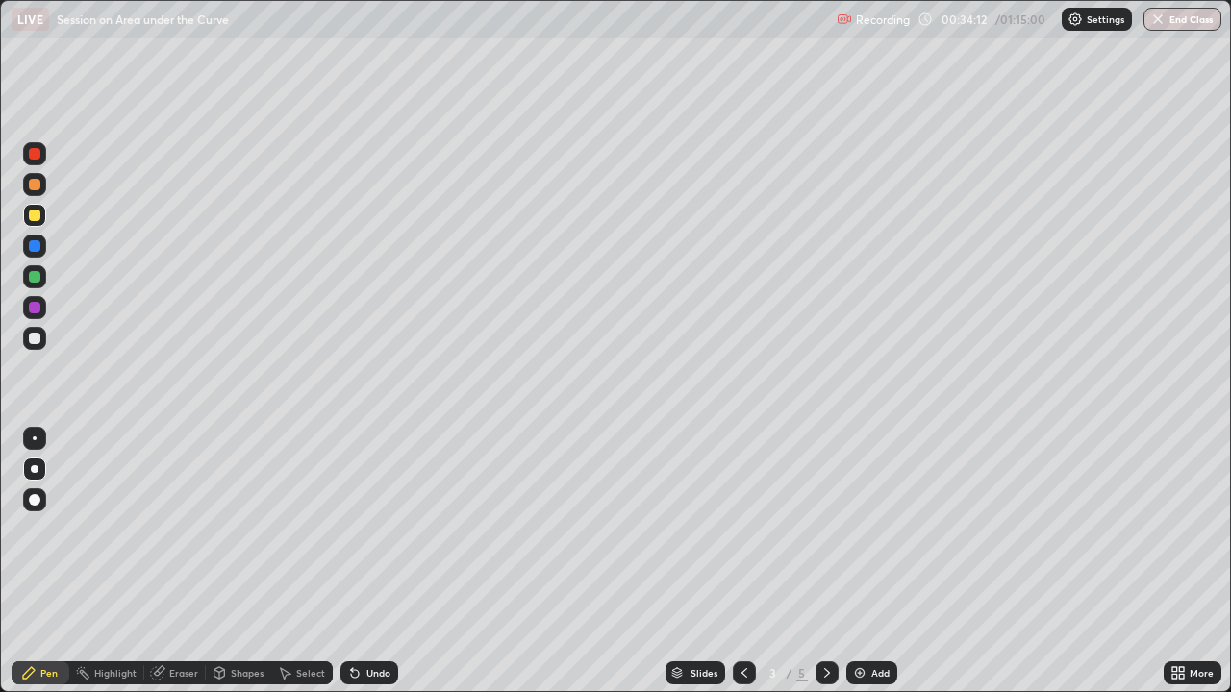
click at [835, 529] on div at bounding box center [826, 672] width 23 height 23
click at [833, 529] on div at bounding box center [826, 672] width 23 height 23
click at [738, 529] on div at bounding box center [744, 672] width 23 height 23
click at [733, 529] on div at bounding box center [744, 672] width 23 height 23
click at [352, 529] on icon at bounding box center [355, 674] width 8 height 8
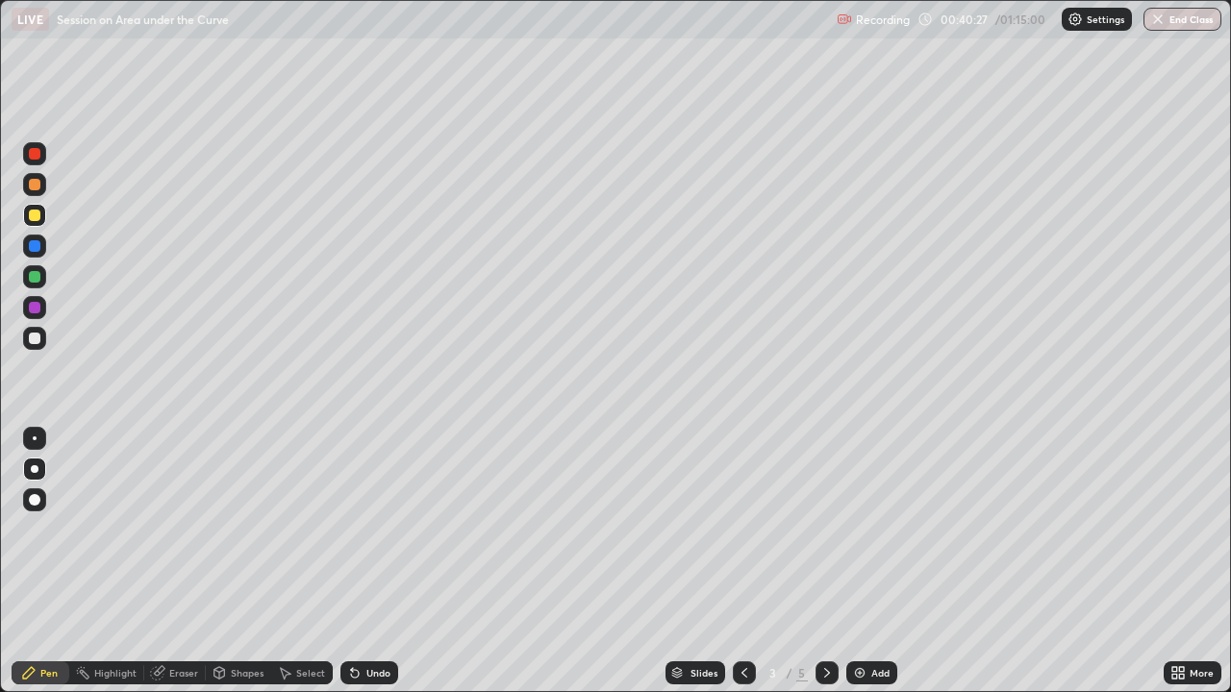
click at [286, 529] on icon at bounding box center [284, 672] width 15 height 15
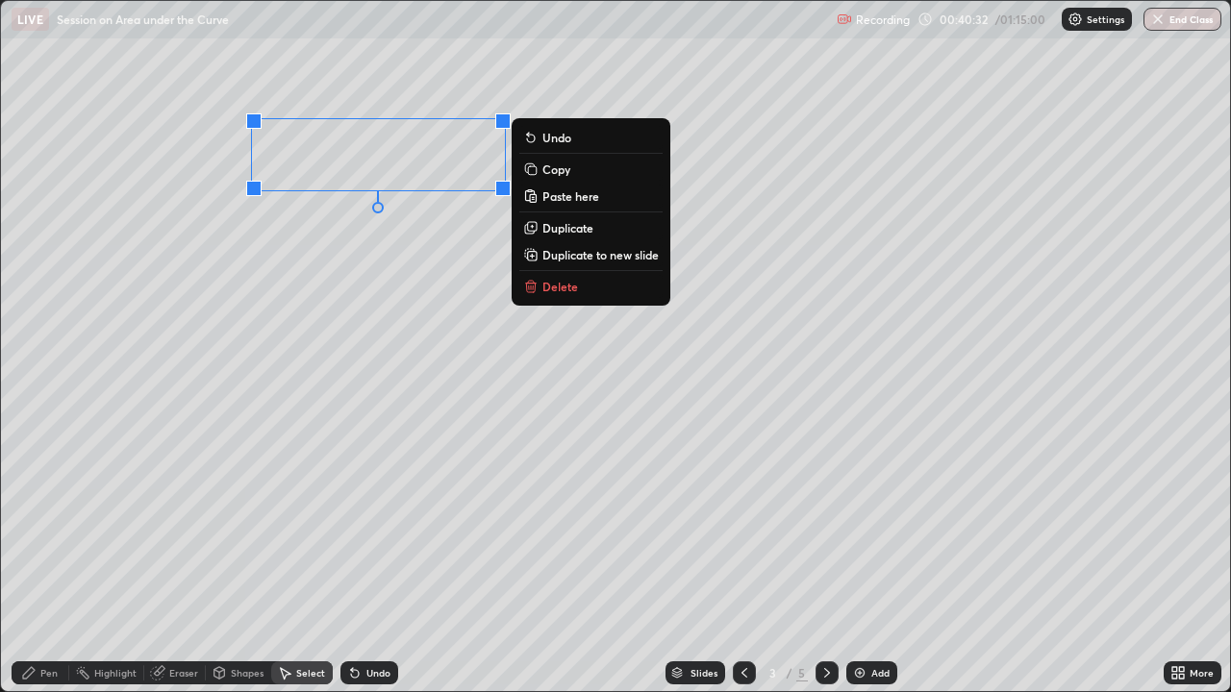
click at [548, 94] on div "0 ° Undo Copy Paste here Duplicate Duplicate to new slide Delete" at bounding box center [615, 346] width 1229 height 690
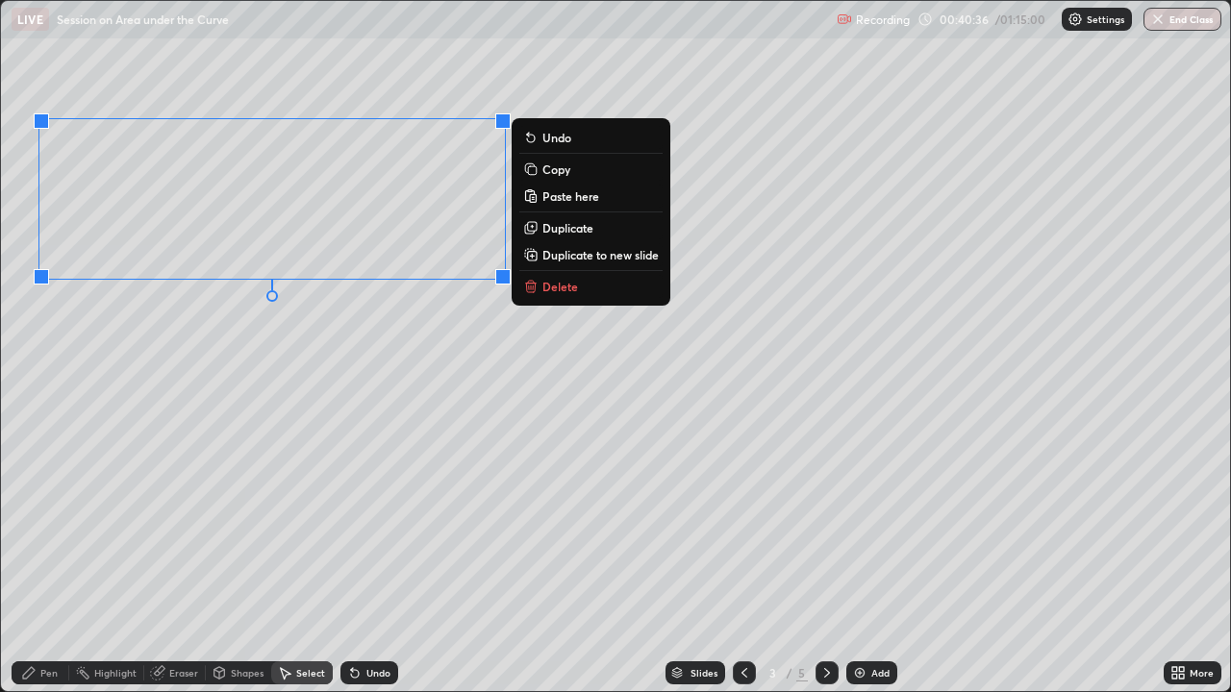
click at [572, 167] on button "Copy" at bounding box center [590, 169] width 143 height 23
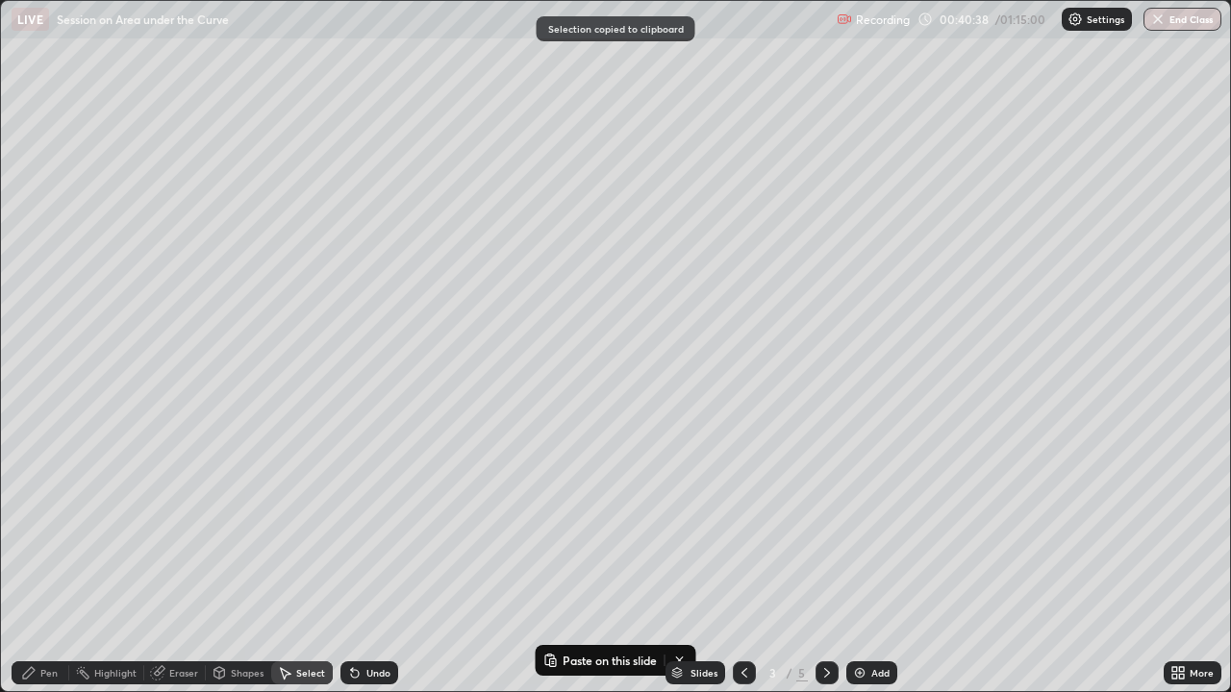
click at [824, 529] on icon at bounding box center [826, 672] width 15 height 15
click at [865, 529] on div "Add" at bounding box center [871, 672] width 51 height 23
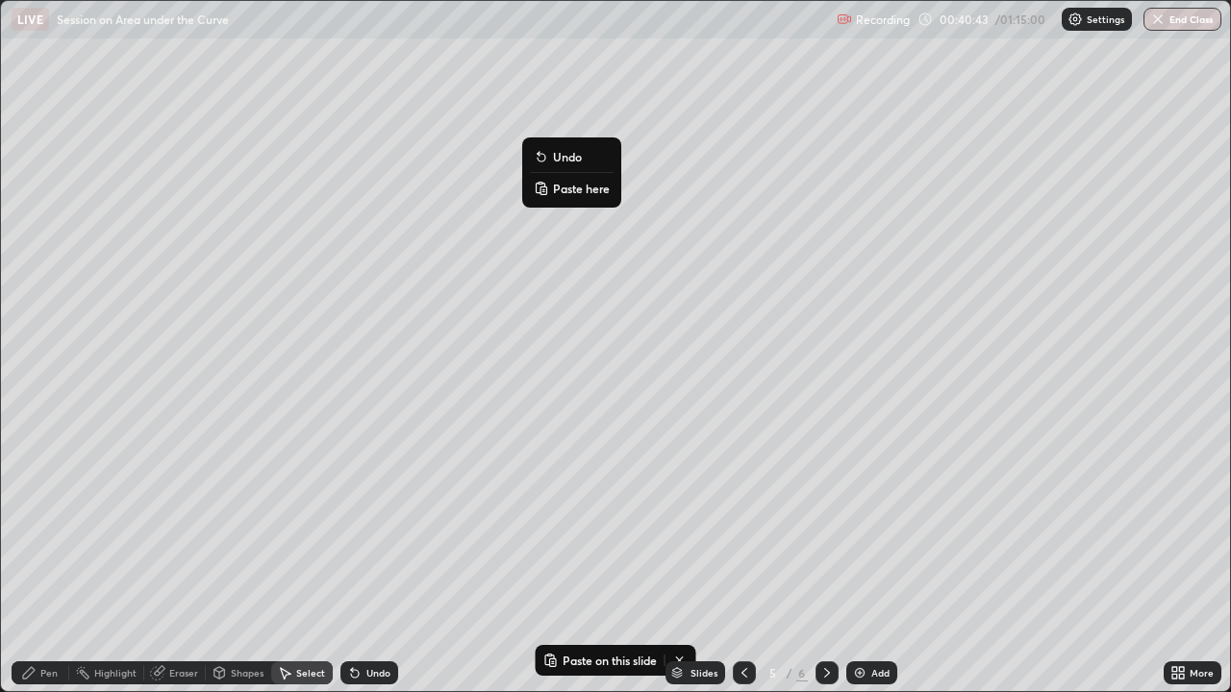
click at [586, 189] on p "Paste here" at bounding box center [581, 188] width 57 height 15
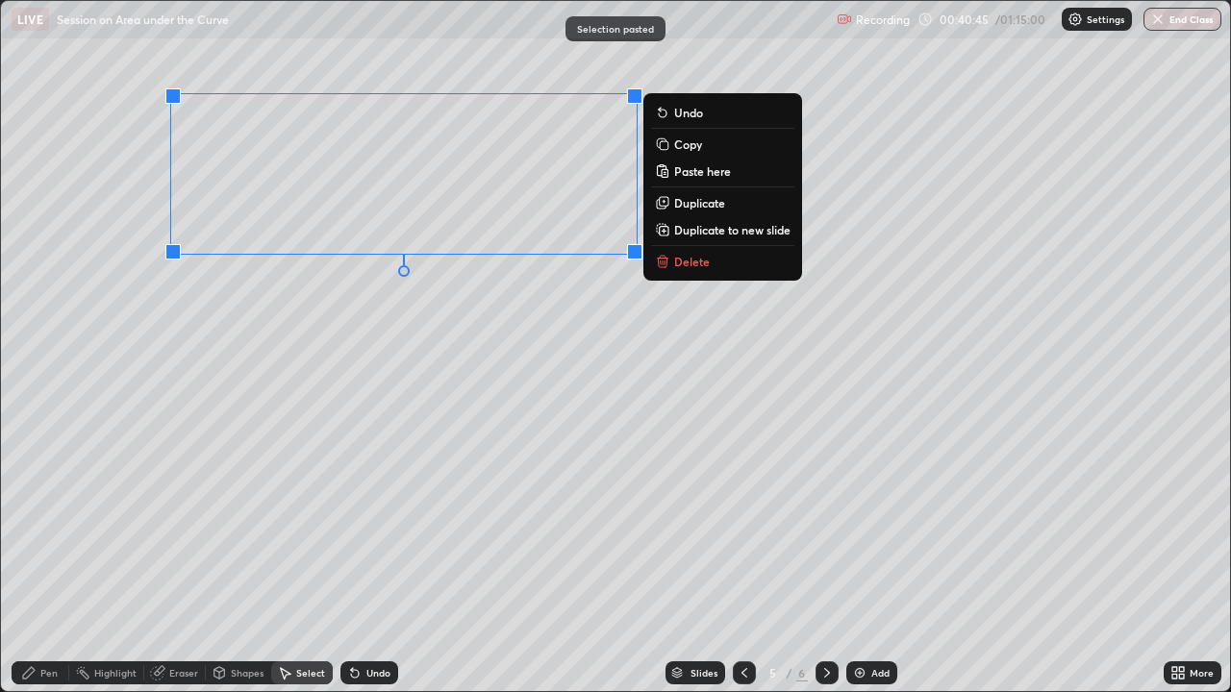
click at [380, 318] on div "0 ° Undo Copy Paste here Duplicate Duplicate to new slide Delete" at bounding box center [615, 346] width 1229 height 690
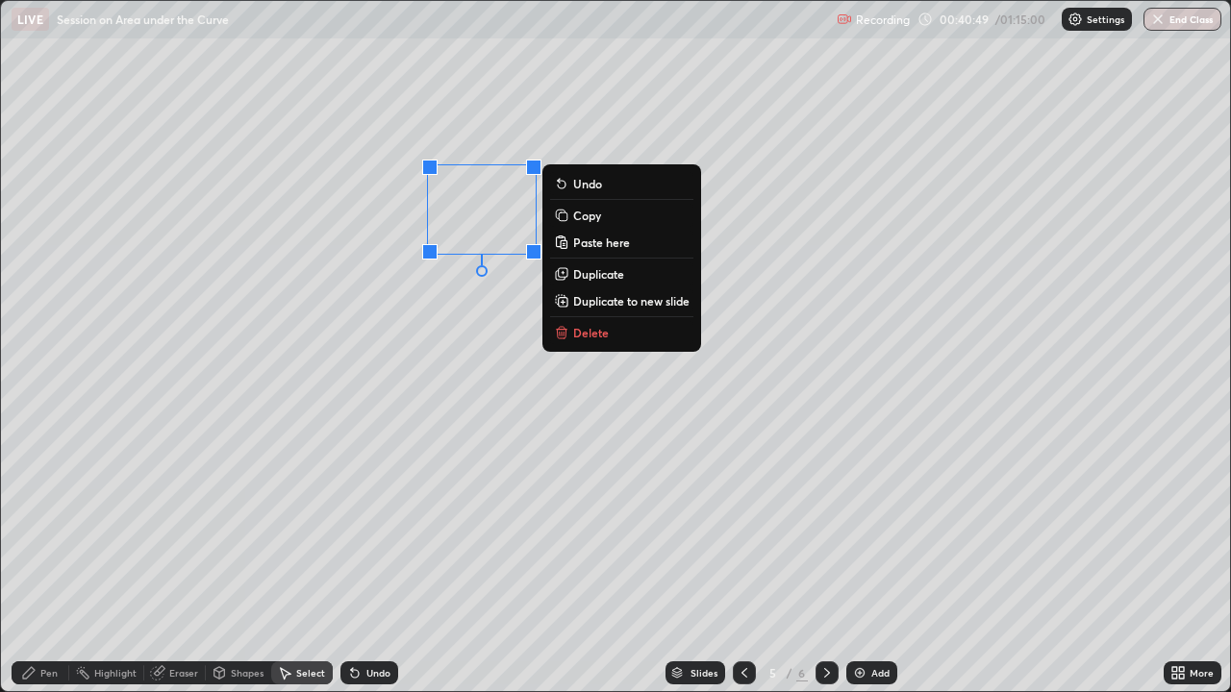
click at [622, 340] on button "Delete" at bounding box center [621, 332] width 143 height 23
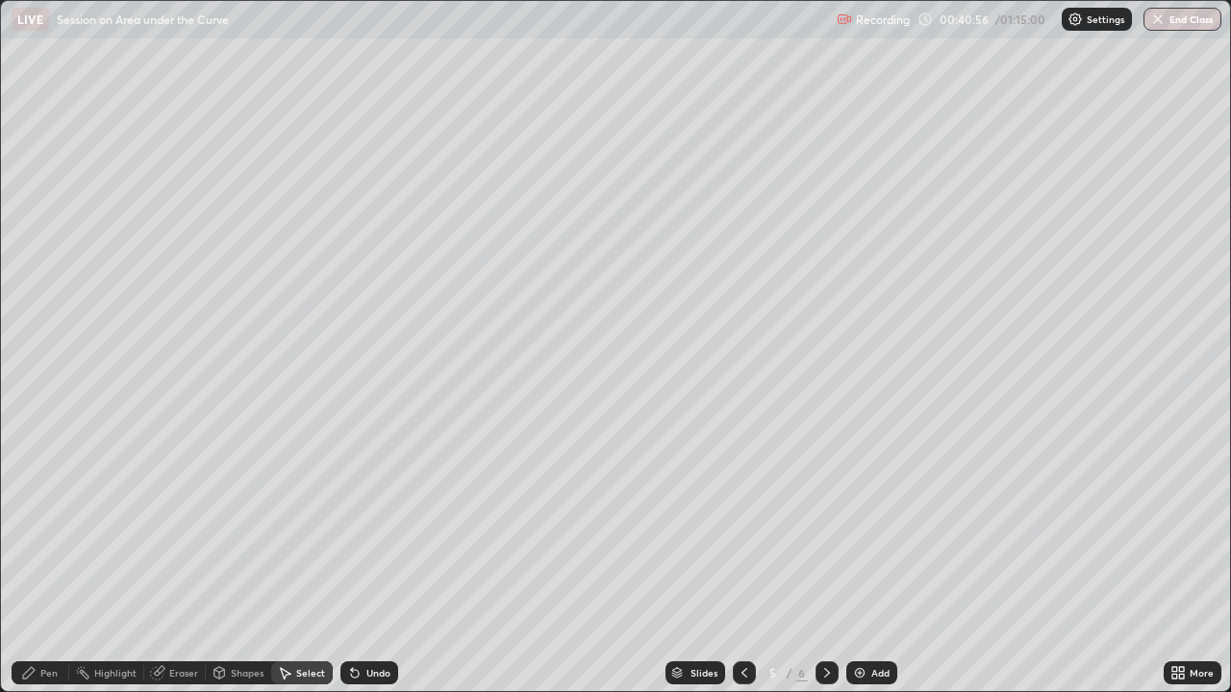
click at [54, 529] on div "Pen" at bounding box center [48, 673] width 17 height 10
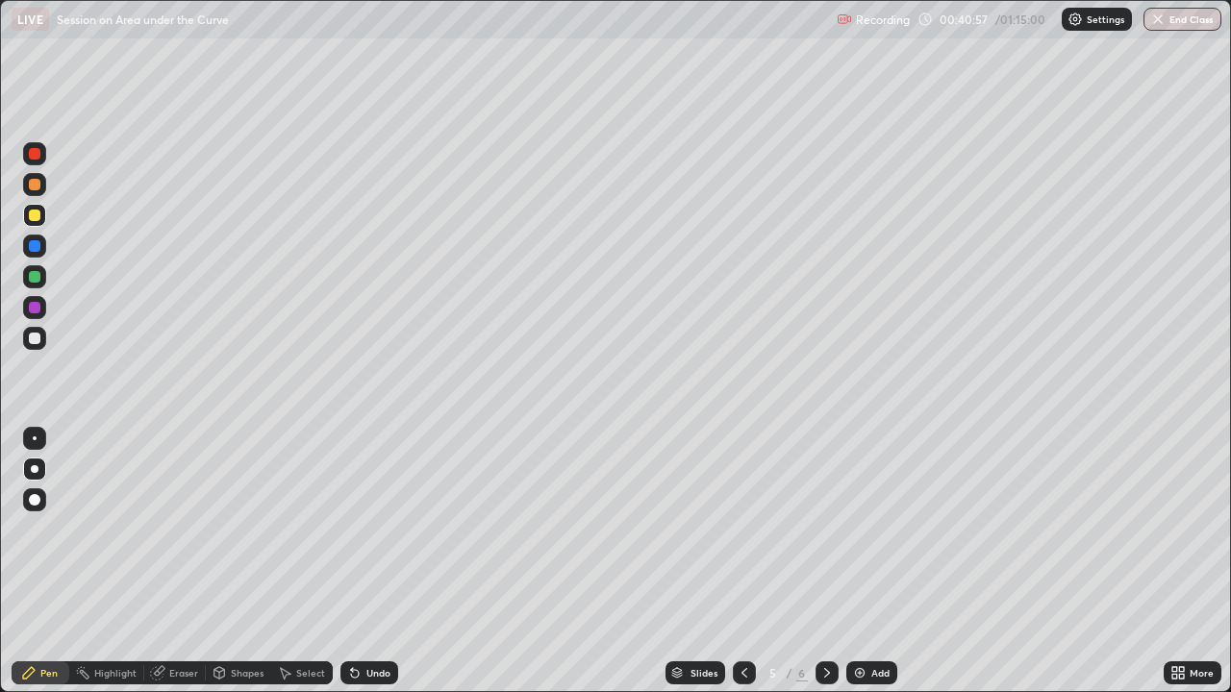
click at [36, 276] on div at bounding box center [35, 277] width 12 height 12
click at [169, 529] on div "Eraser" at bounding box center [183, 673] width 29 height 10
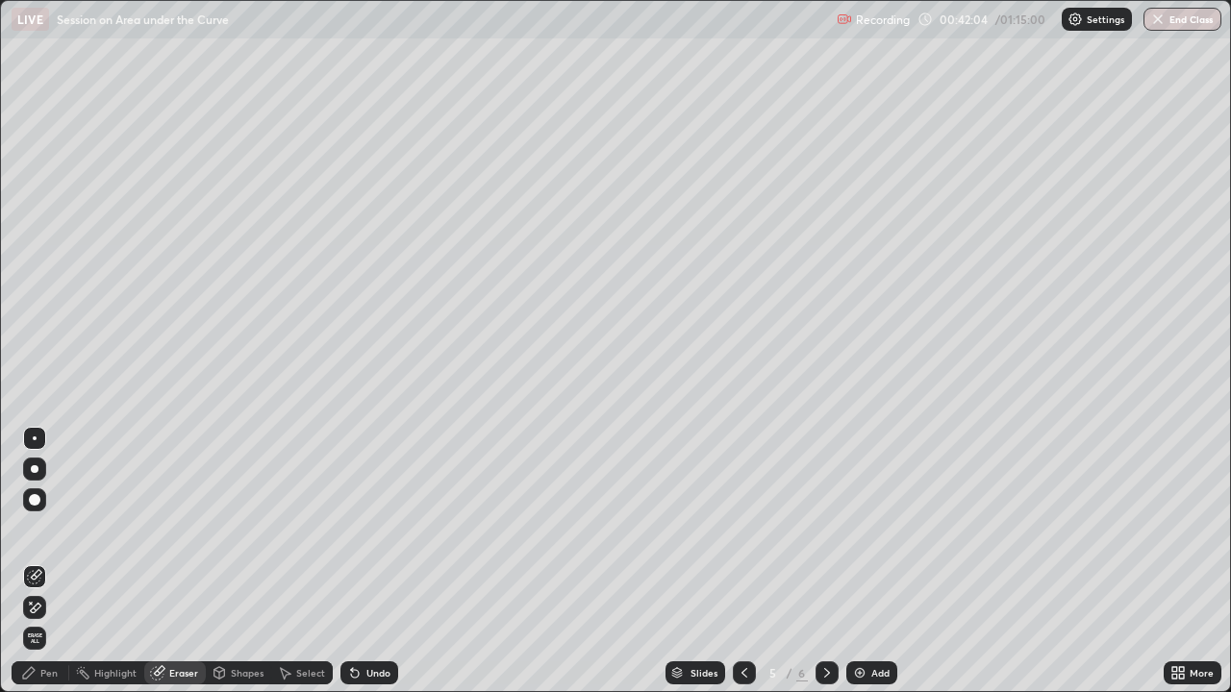
click at [31, 529] on icon at bounding box center [31, 603] width 2 height 2
click at [52, 529] on div "Pen" at bounding box center [48, 673] width 17 height 10
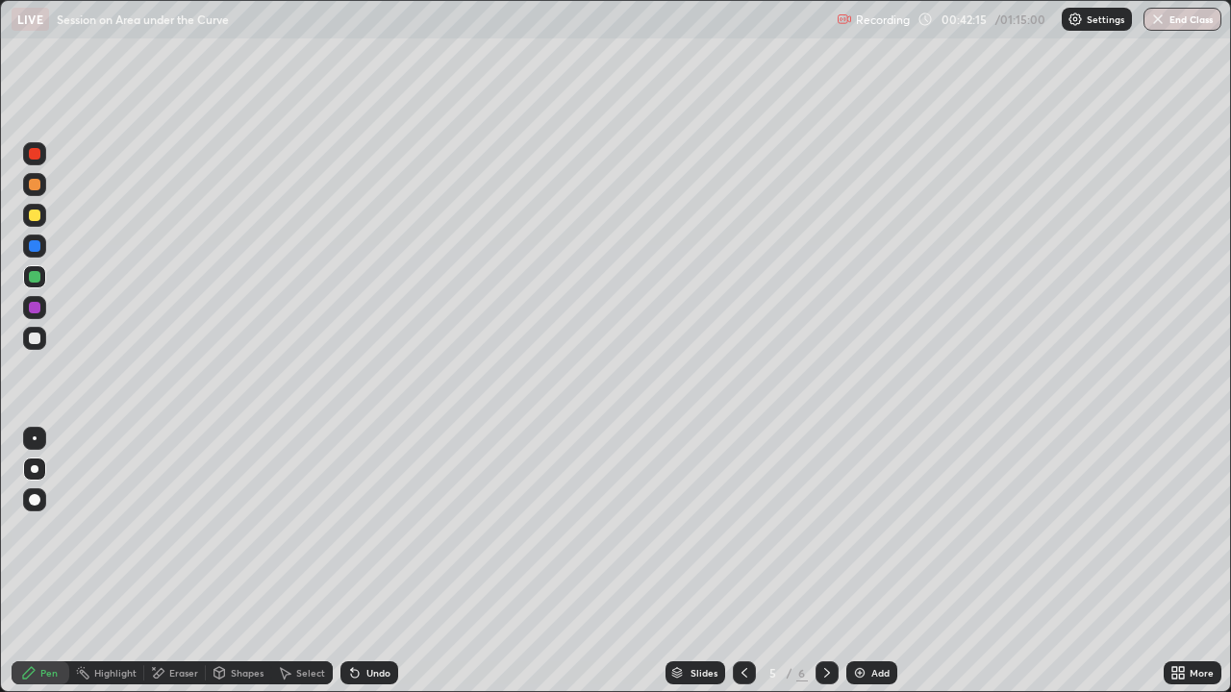
click at [34, 217] on div at bounding box center [35, 216] width 12 height 12
click at [31, 335] on div at bounding box center [35, 339] width 12 height 12
click at [362, 529] on div "Undo" at bounding box center [369, 672] width 58 height 23
click at [359, 529] on icon at bounding box center [354, 672] width 15 height 15
click at [352, 529] on icon at bounding box center [355, 674] width 8 height 8
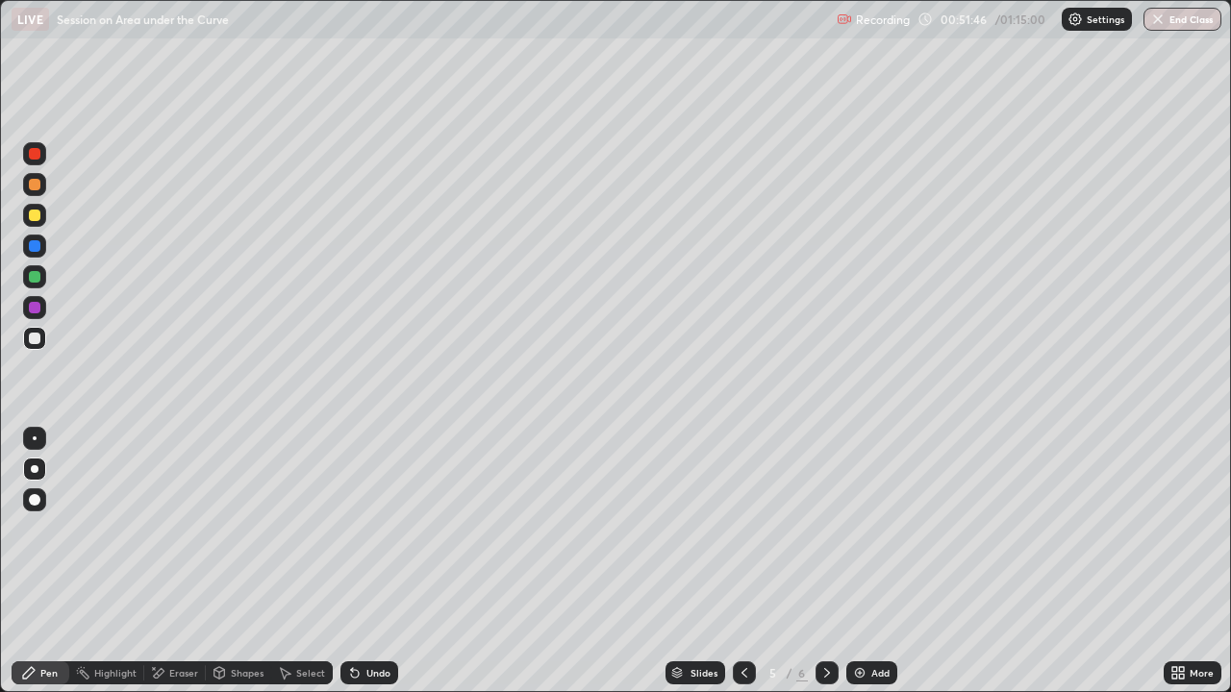
click at [352, 529] on icon at bounding box center [355, 674] width 8 height 8
click at [298, 529] on div "Select" at bounding box center [310, 673] width 29 height 10
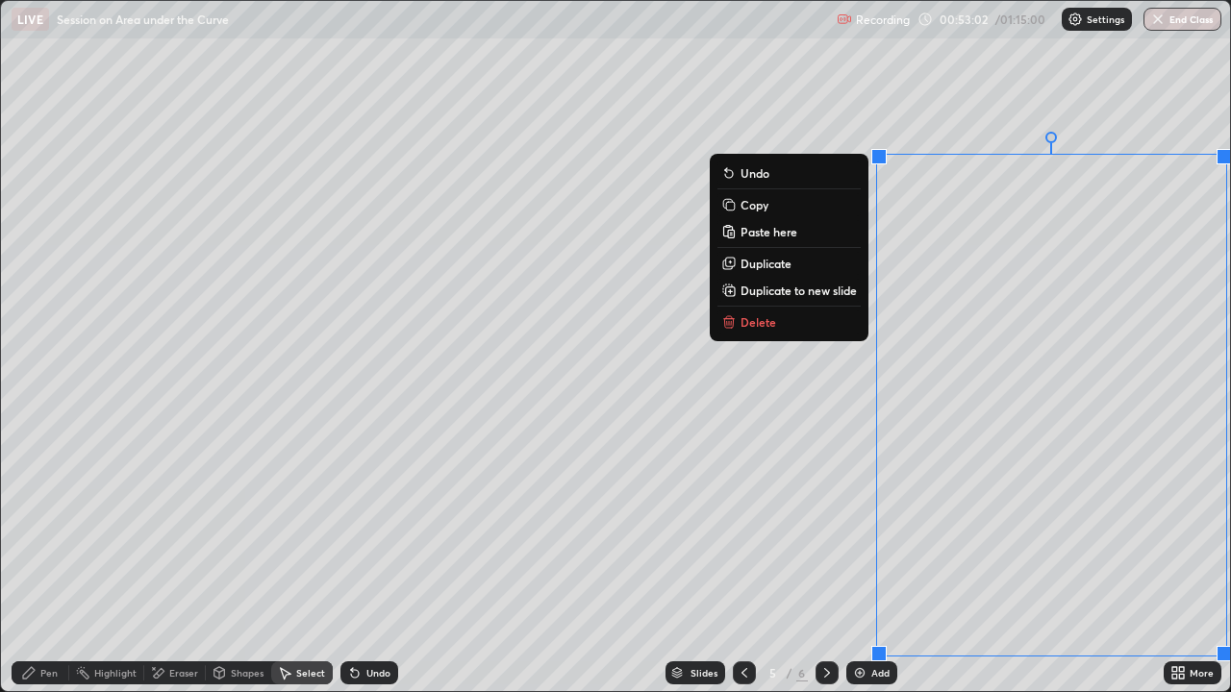
click at [790, 326] on button "Delete" at bounding box center [788, 322] width 143 height 23
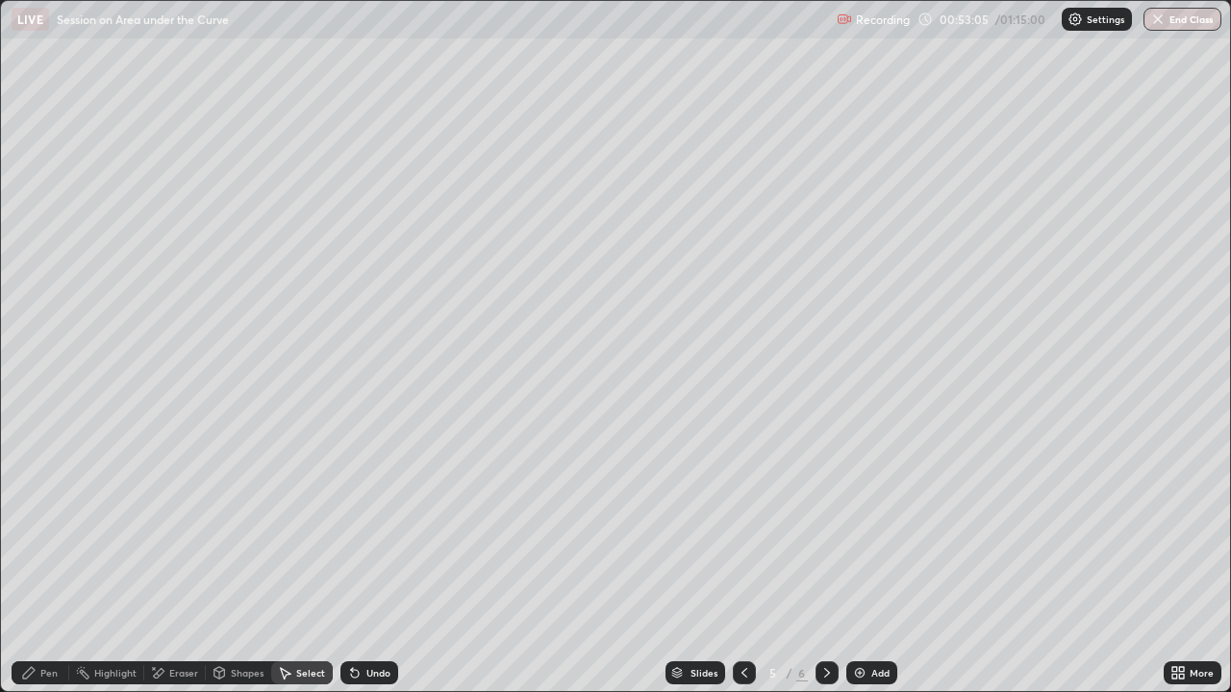
click at [48, 529] on div "Pen" at bounding box center [48, 673] width 17 height 10
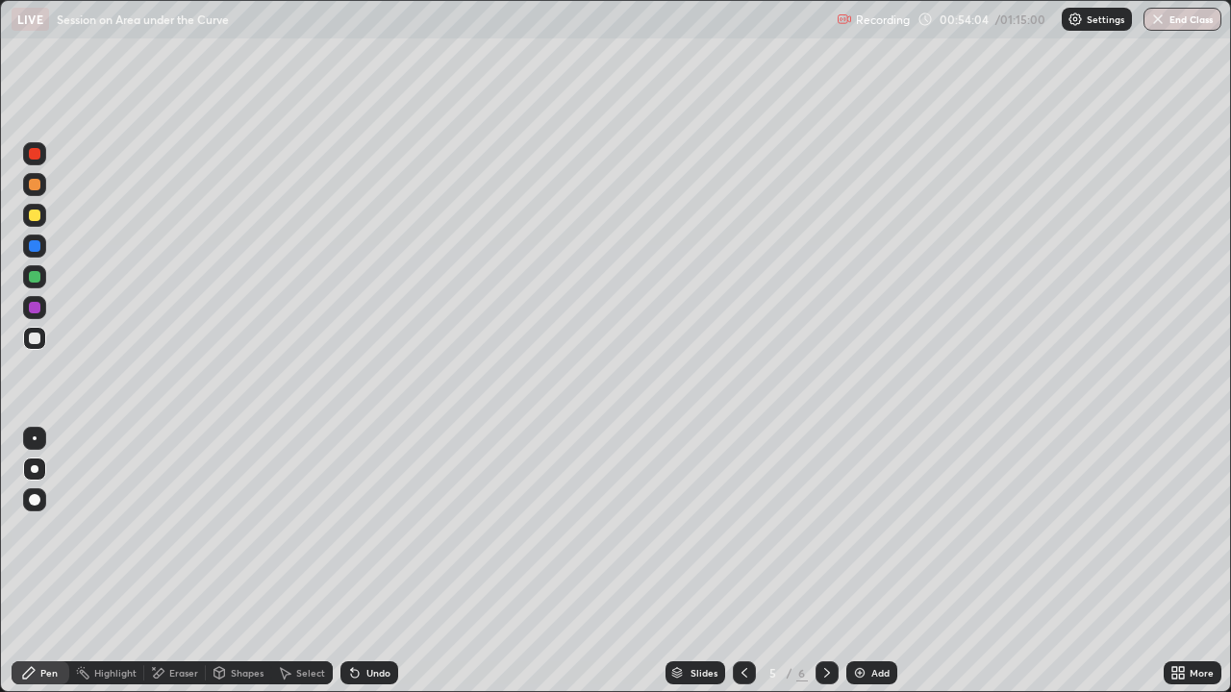
click at [107, 529] on div "Highlight" at bounding box center [106, 672] width 75 height 23
click at [38, 271] on div at bounding box center [34, 276] width 23 height 23
click at [34, 187] on div at bounding box center [35, 185] width 12 height 12
click at [36, 156] on div at bounding box center [35, 154] width 12 height 12
click at [37, 155] on div at bounding box center [35, 154] width 12 height 12
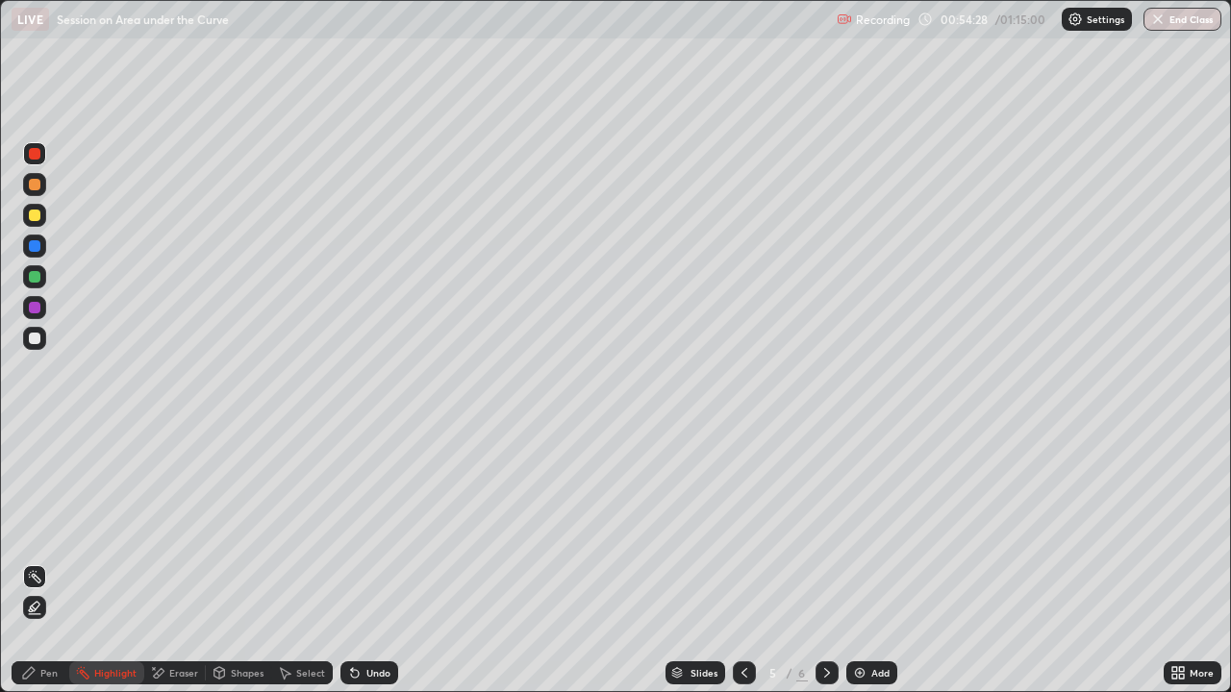
click at [38, 214] on div at bounding box center [35, 216] width 12 height 12
click at [733, 529] on div at bounding box center [744, 672] width 23 height 23
click at [833, 529] on div at bounding box center [826, 672] width 23 height 23
click at [745, 529] on icon at bounding box center [743, 672] width 15 height 15
click at [742, 529] on icon at bounding box center [743, 672] width 15 height 15
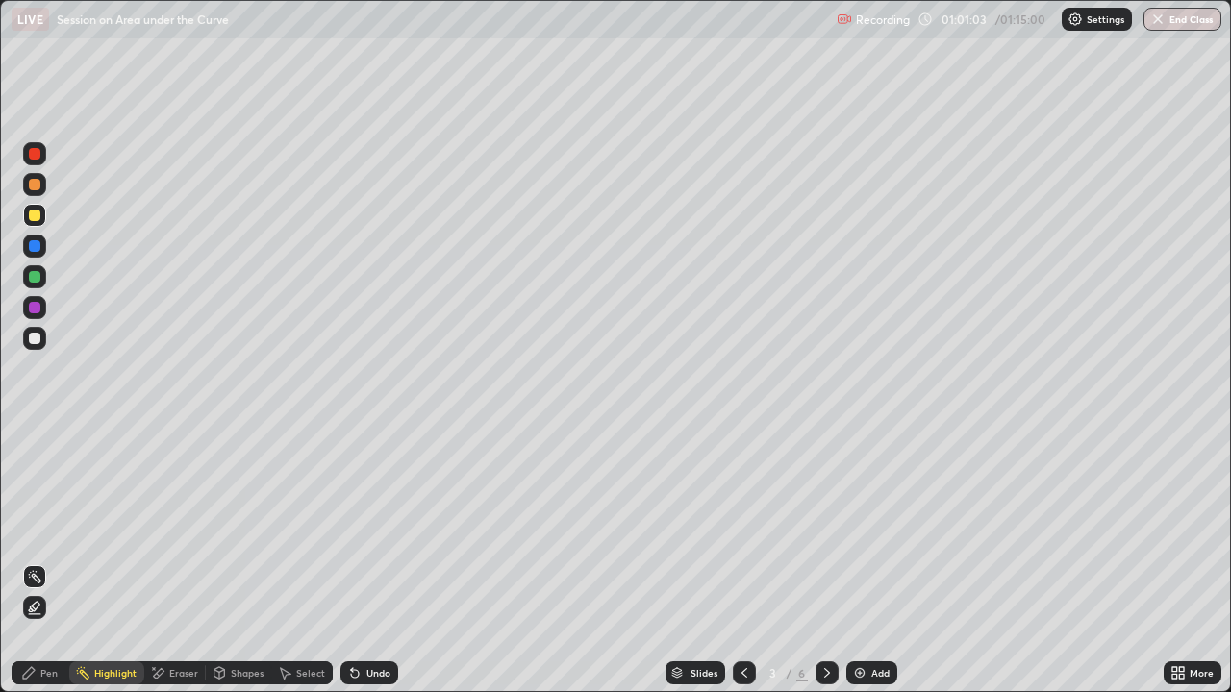
click at [742, 529] on icon at bounding box center [743, 672] width 15 height 15
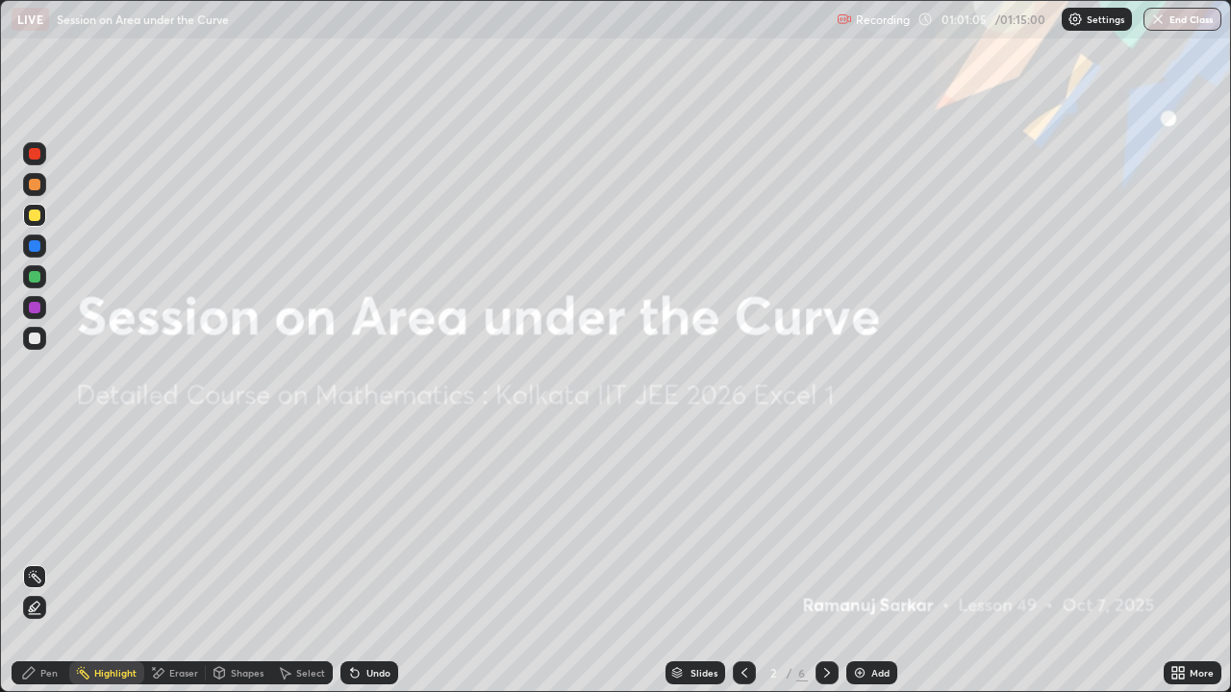
click at [828, 529] on icon at bounding box center [826, 672] width 15 height 15
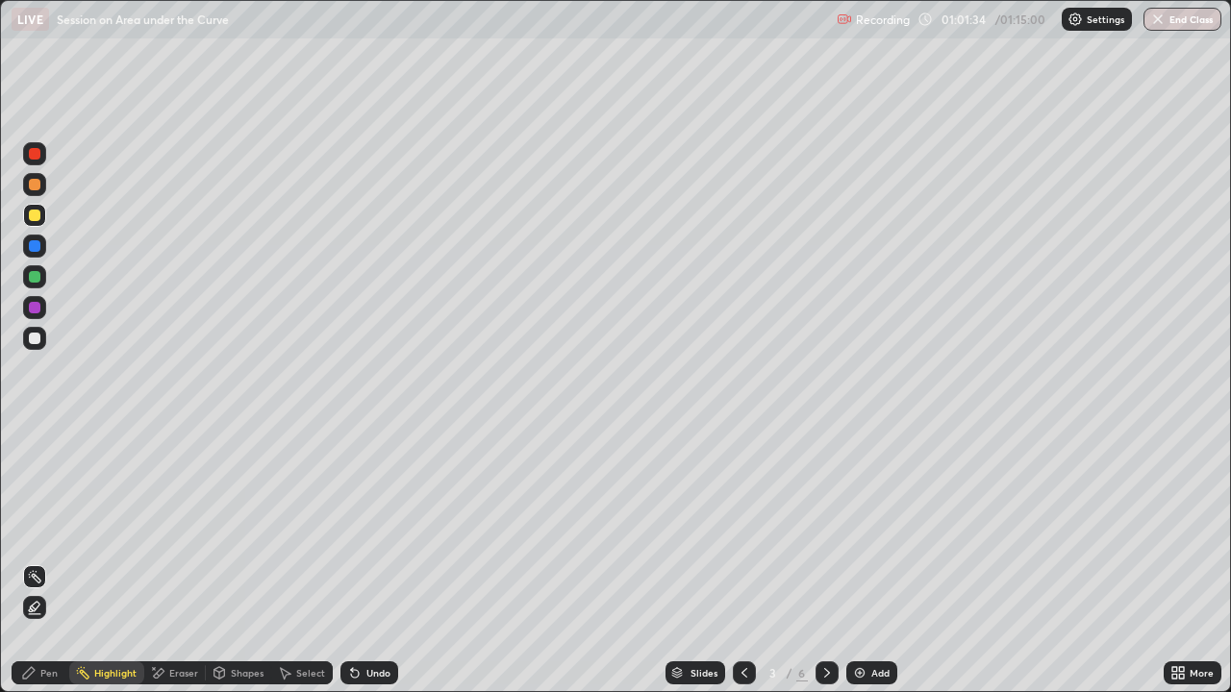
click at [877, 529] on div "Add" at bounding box center [880, 673] width 18 height 10
click at [54, 529] on div "Pen" at bounding box center [41, 672] width 58 height 23
click at [366, 529] on div "Undo" at bounding box center [378, 673] width 24 height 10
click at [37, 279] on div at bounding box center [35, 277] width 12 height 12
click at [742, 529] on icon at bounding box center [743, 672] width 15 height 15
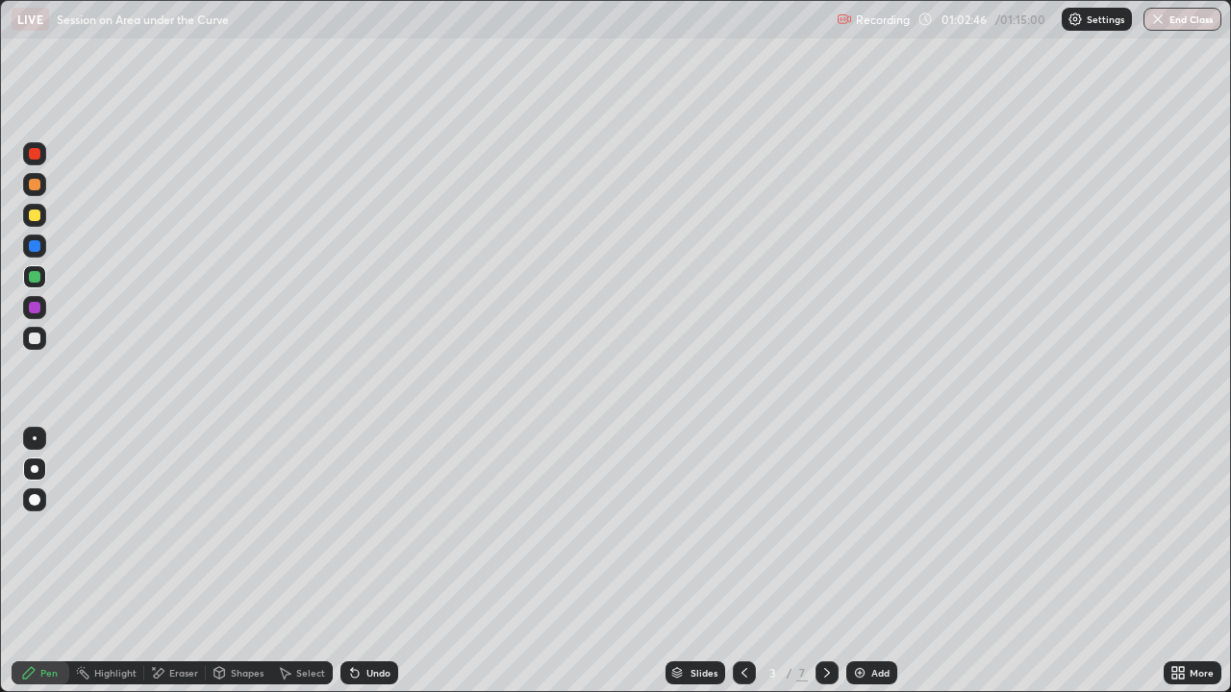
click at [825, 529] on icon at bounding box center [827, 673] width 6 height 10
click at [34, 340] on div at bounding box center [35, 339] width 12 height 12
click at [352, 529] on icon at bounding box center [355, 674] width 8 height 8
click at [361, 529] on div "Undo" at bounding box center [369, 672] width 58 height 23
click at [352, 529] on icon at bounding box center [355, 674] width 8 height 8
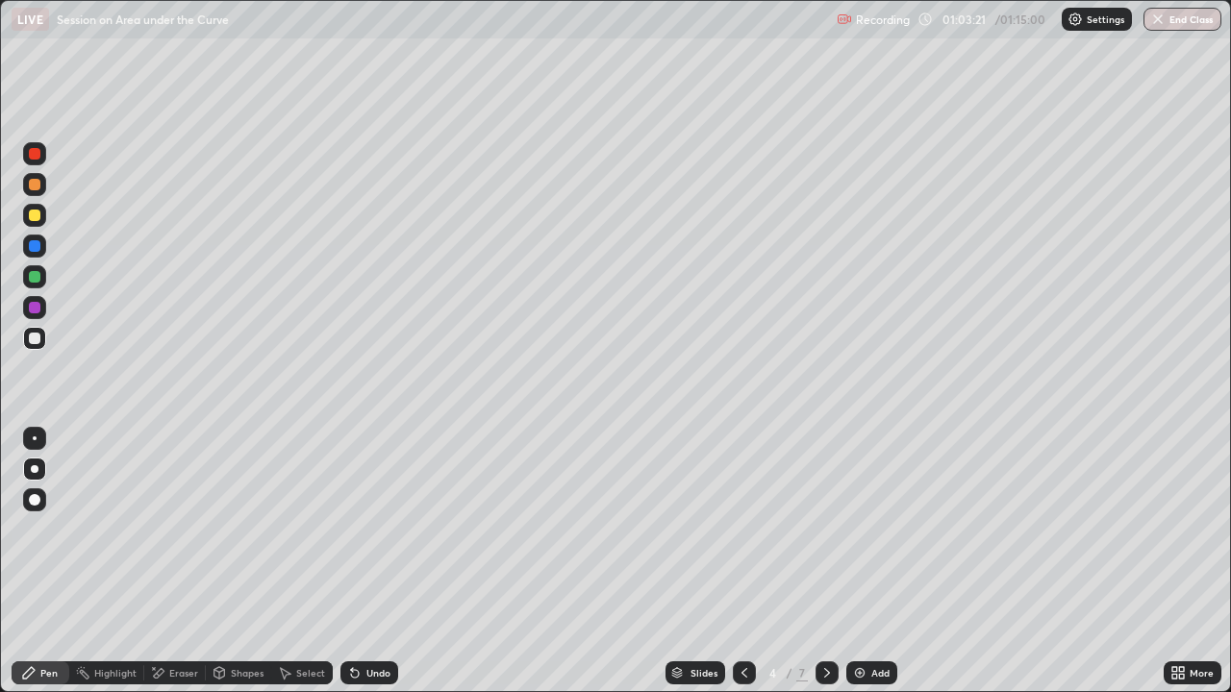
click at [362, 529] on div "Undo" at bounding box center [369, 672] width 58 height 23
click at [352, 529] on icon at bounding box center [355, 674] width 8 height 8
click at [36, 224] on div at bounding box center [34, 215] width 23 height 23
click at [35, 160] on div at bounding box center [34, 153] width 23 height 23
click at [38, 155] on div at bounding box center [35, 154] width 12 height 12
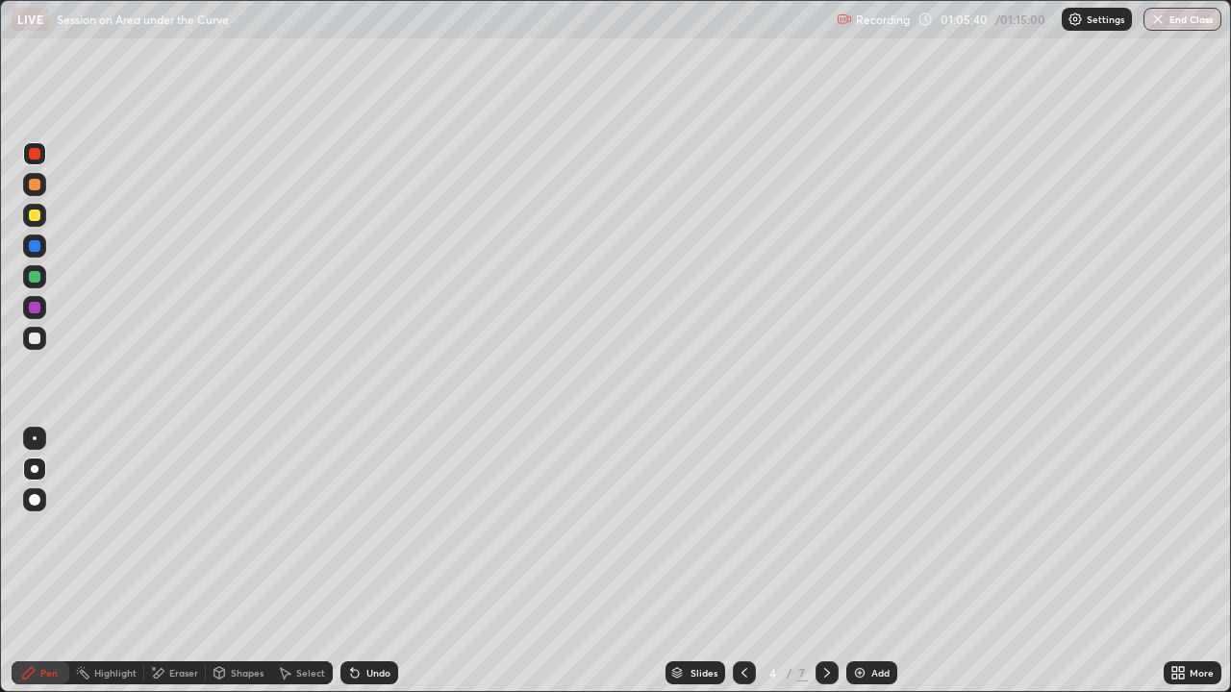
click at [308, 529] on div "Select" at bounding box center [310, 673] width 29 height 10
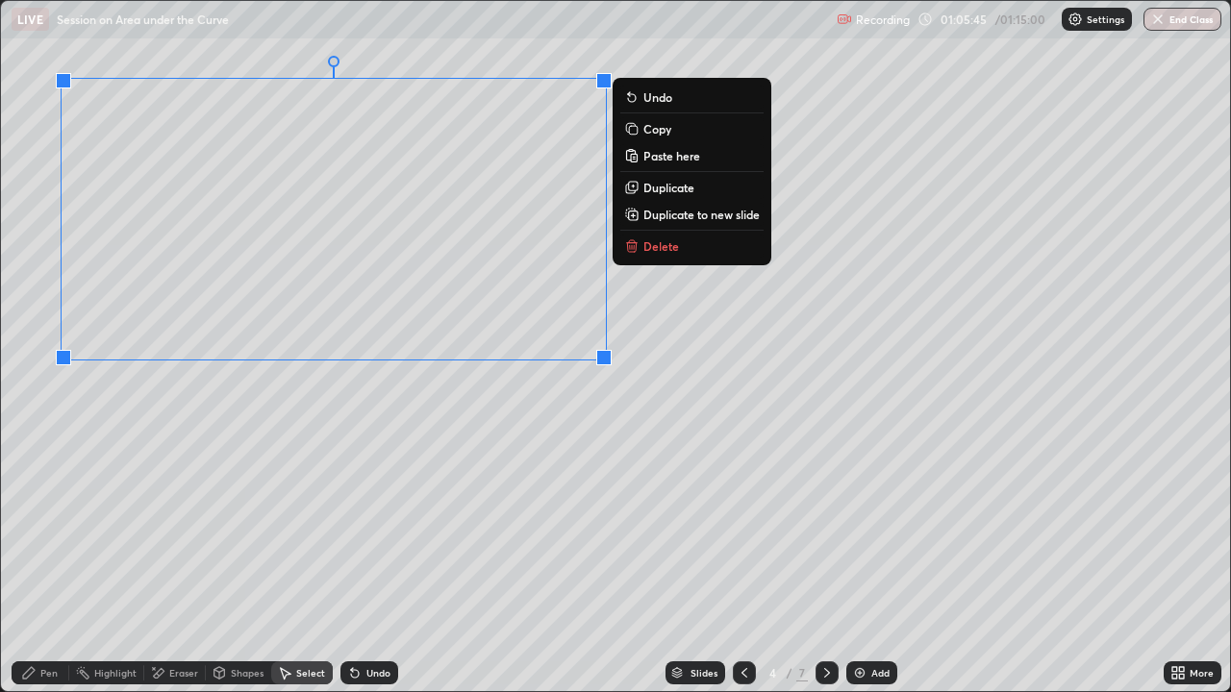
click at [613, 485] on div "0 ° Undo Copy Paste here Duplicate Duplicate to new slide Delete" at bounding box center [615, 346] width 1229 height 690
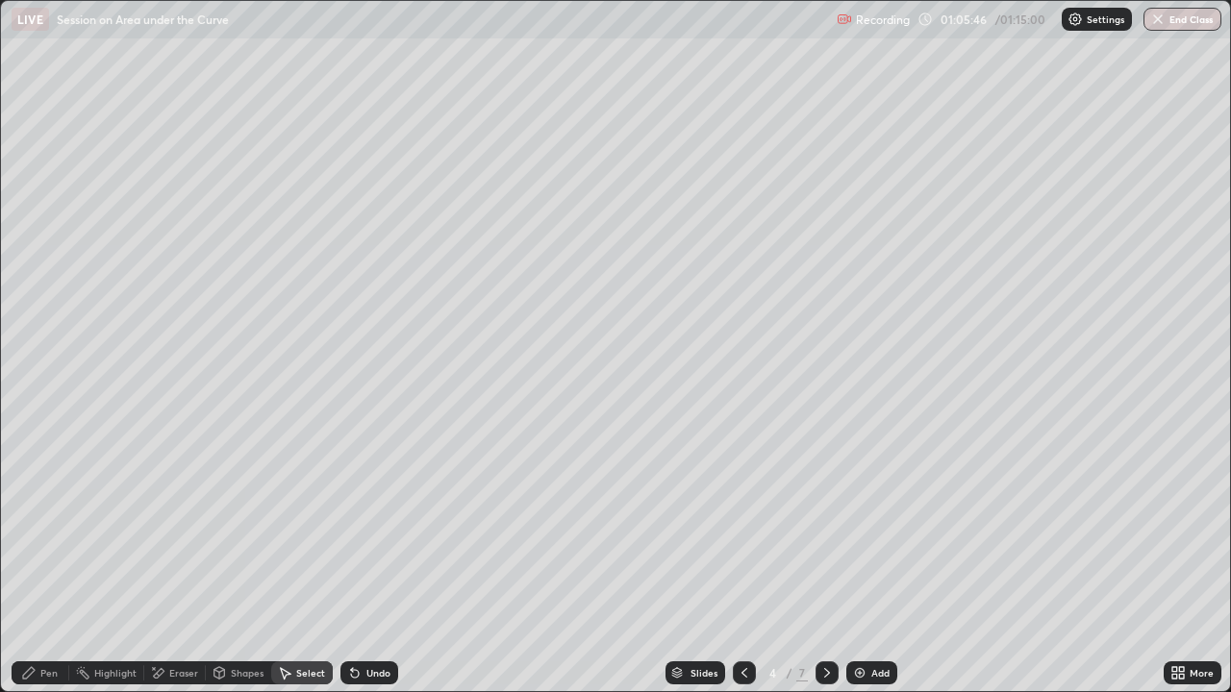
click at [51, 529] on div "Pen" at bounding box center [48, 673] width 17 height 10
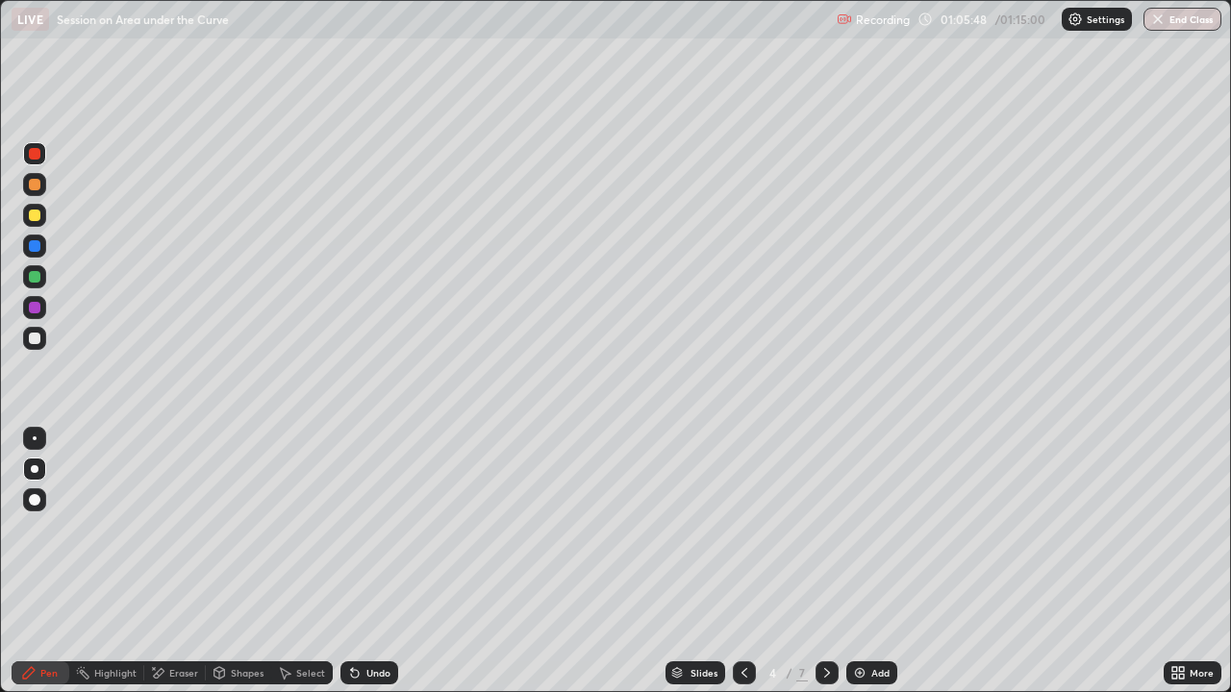
click at [38, 341] on div at bounding box center [35, 339] width 12 height 12
click at [352, 529] on icon at bounding box center [355, 674] width 8 height 8
click at [38, 311] on div at bounding box center [35, 308] width 12 height 12
click at [35, 339] on div at bounding box center [35, 339] width 12 height 12
click at [37, 156] on div at bounding box center [35, 154] width 12 height 12
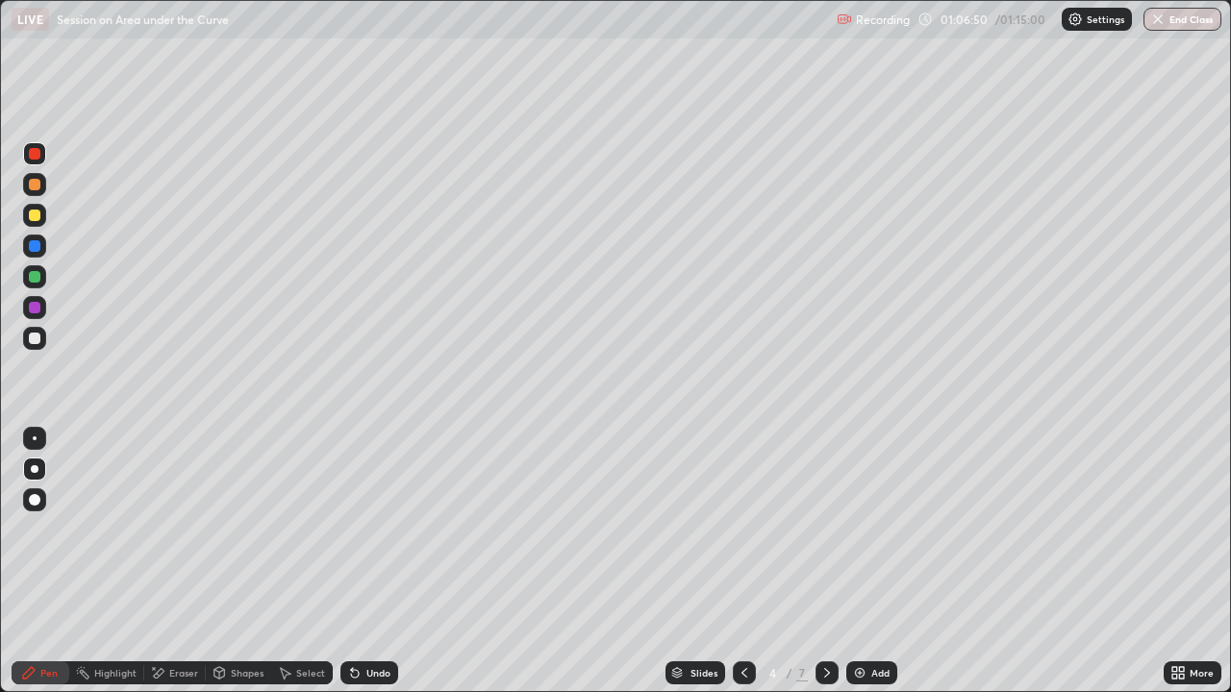
click at [33, 277] on div at bounding box center [35, 277] width 12 height 12
click at [31, 336] on div at bounding box center [35, 339] width 12 height 12
click at [107, 529] on div "Highlight" at bounding box center [106, 672] width 75 height 23
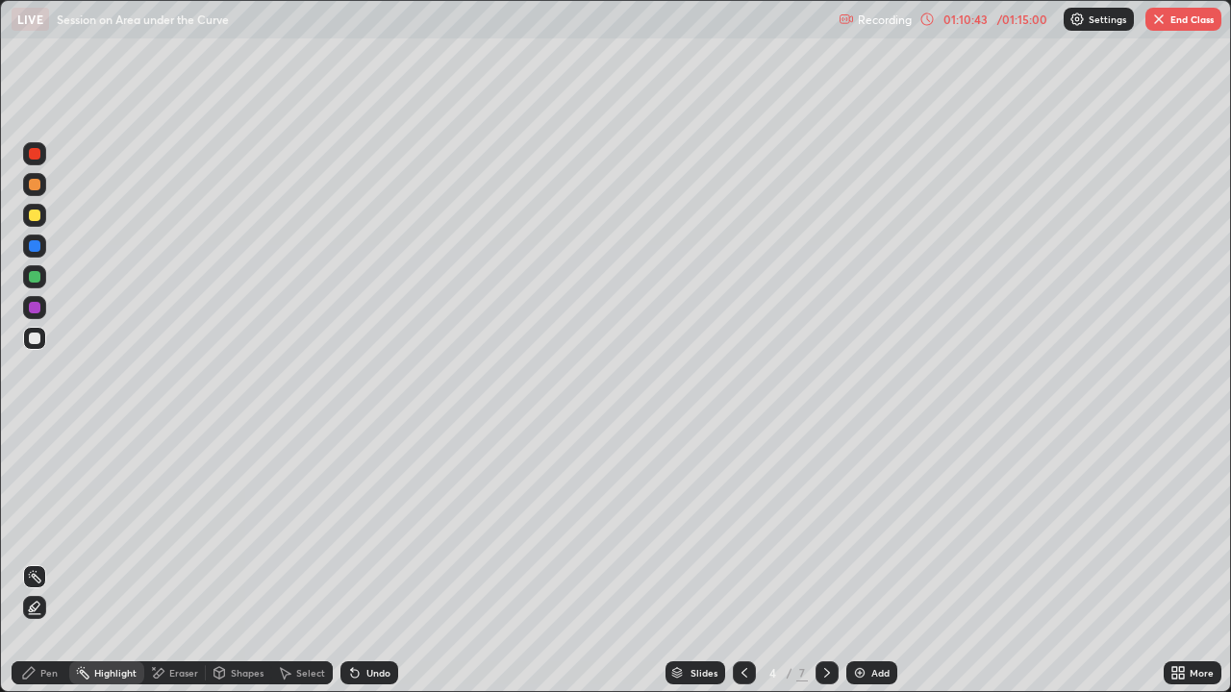
click at [35, 213] on div at bounding box center [35, 216] width 12 height 12
click at [33, 188] on div at bounding box center [35, 185] width 12 height 12
click at [37, 529] on div "Pen" at bounding box center [41, 672] width 58 height 23
click at [377, 529] on div "Undo" at bounding box center [378, 673] width 24 height 10
click at [380, 529] on div "Undo" at bounding box center [378, 673] width 24 height 10
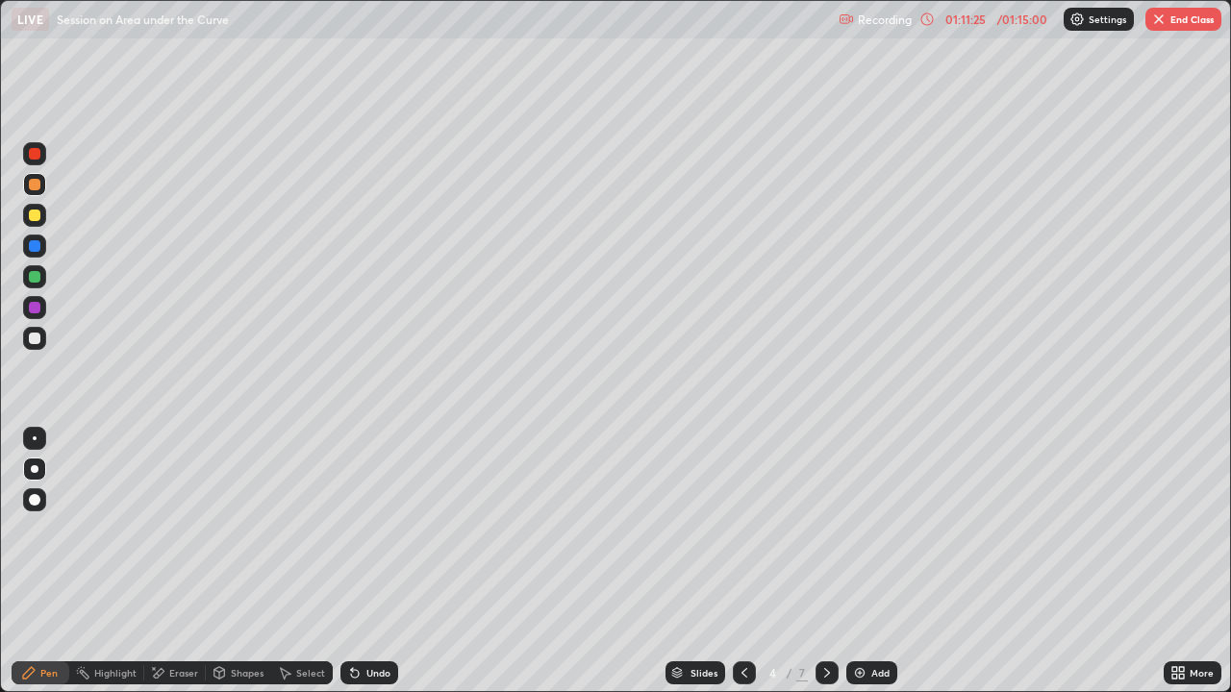
click at [380, 529] on div "Undo" at bounding box center [378, 673] width 24 height 10
click at [377, 529] on div "Undo" at bounding box center [378, 673] width 24 height 10
click at [370, 529] on div "Undo" at bounding box center [369, 672] width 58 height 23
click at [369, 529] on div "Undo" at bounding box center [369, 672] width 58 height 23
click at [370, 529] on div "Undo" at bounding box center [369, 672] width 58 height 23
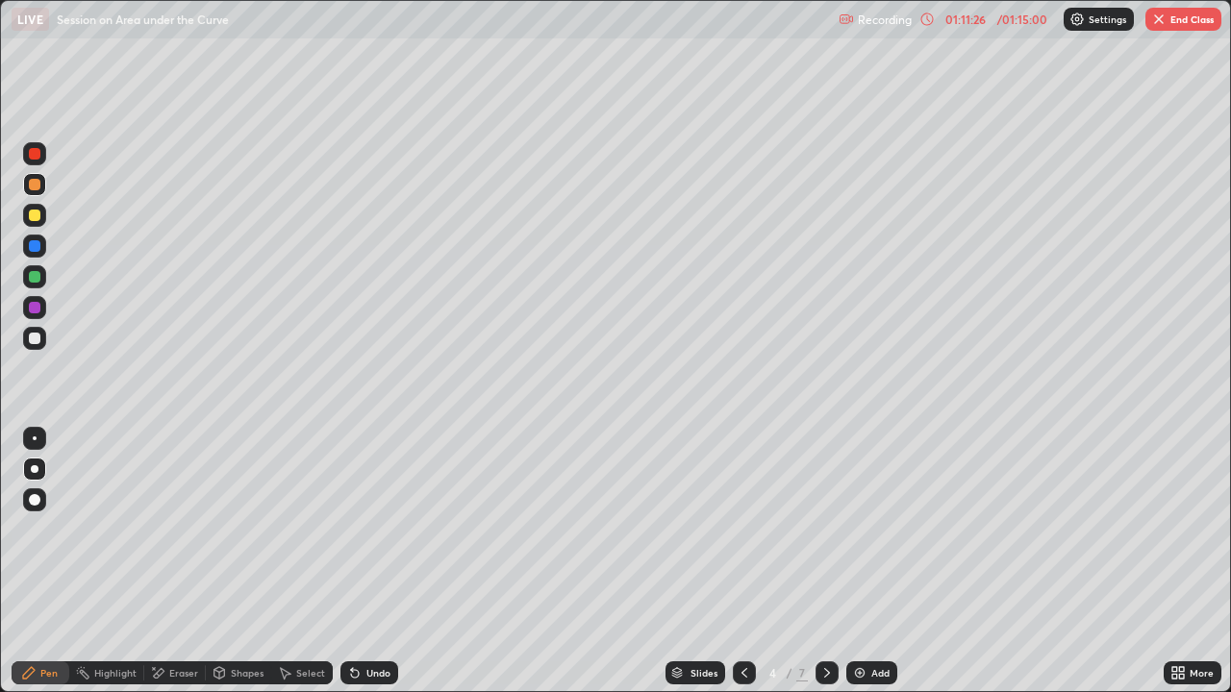
click at [369, 529] on div "Undo" at bounding box center [369, 672] width 58 height 23
click at [372, 529] on div "Undo" at bounding box center [369, 672] width 58 height 23
click at [371, 529] on div "Undo" at bounding box center [369, 672] width 58 height 23
click at [1176, 13] on button "End Class" at bounding box center [1183, 19] width 76 height 23
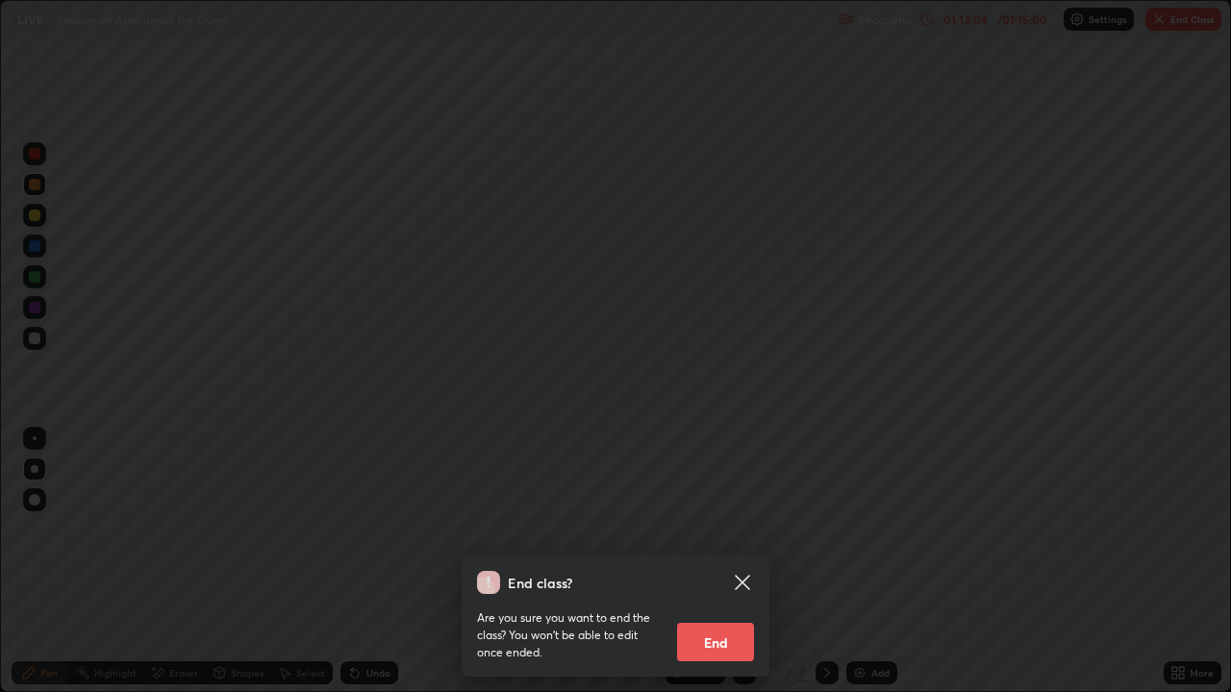
click at [723, 529] on button "End" at bounding box center [715, 642] width 77 height 38
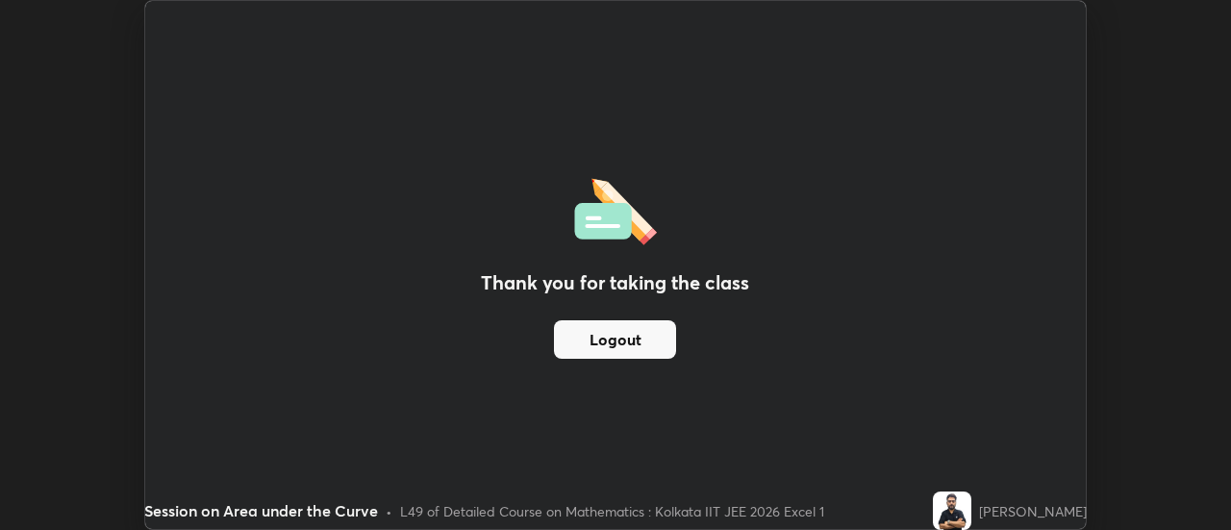
scroll to position [95606, 94905]
